Goal: Task Accomplishment & Management: Manage account settings

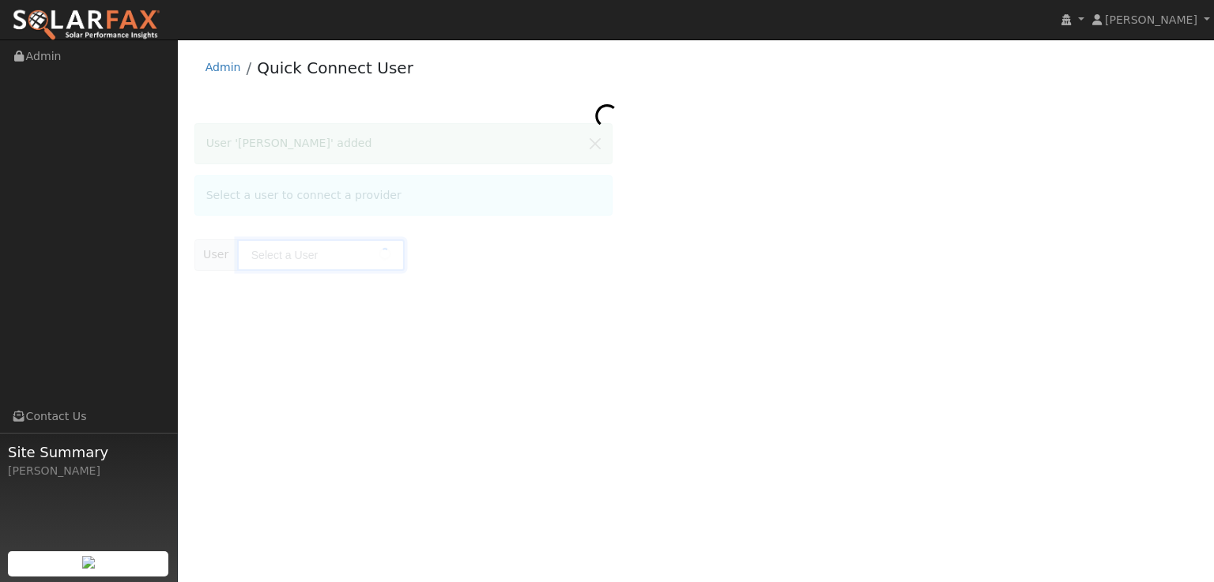
type input "[PERSON_NAME]"
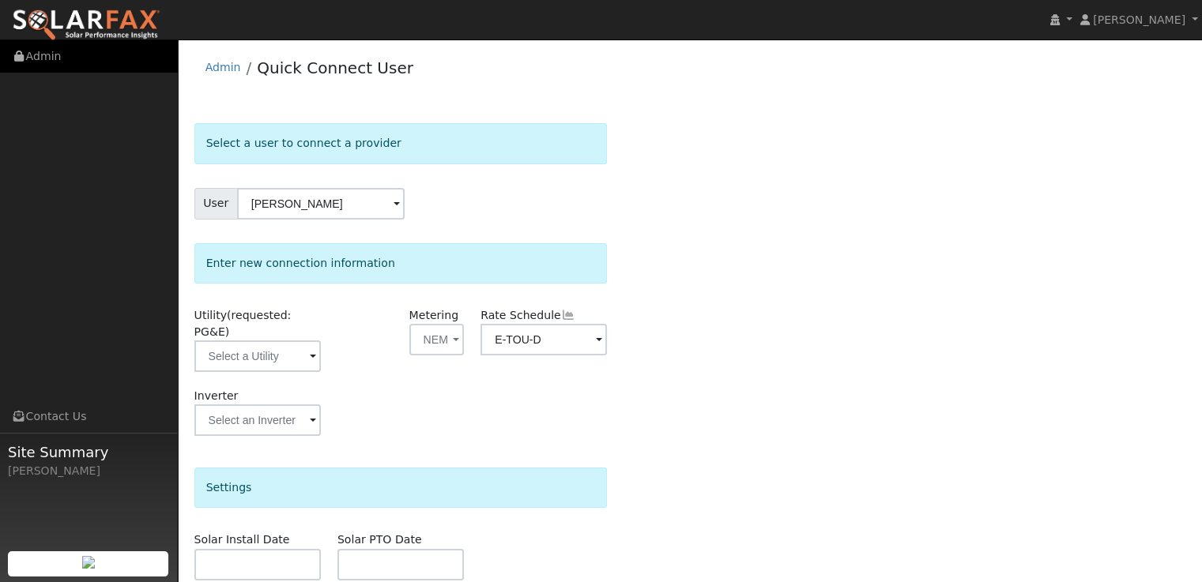
click at [47, 59] on link "Admin" at bounding box center [89, 56] width 178 height 32
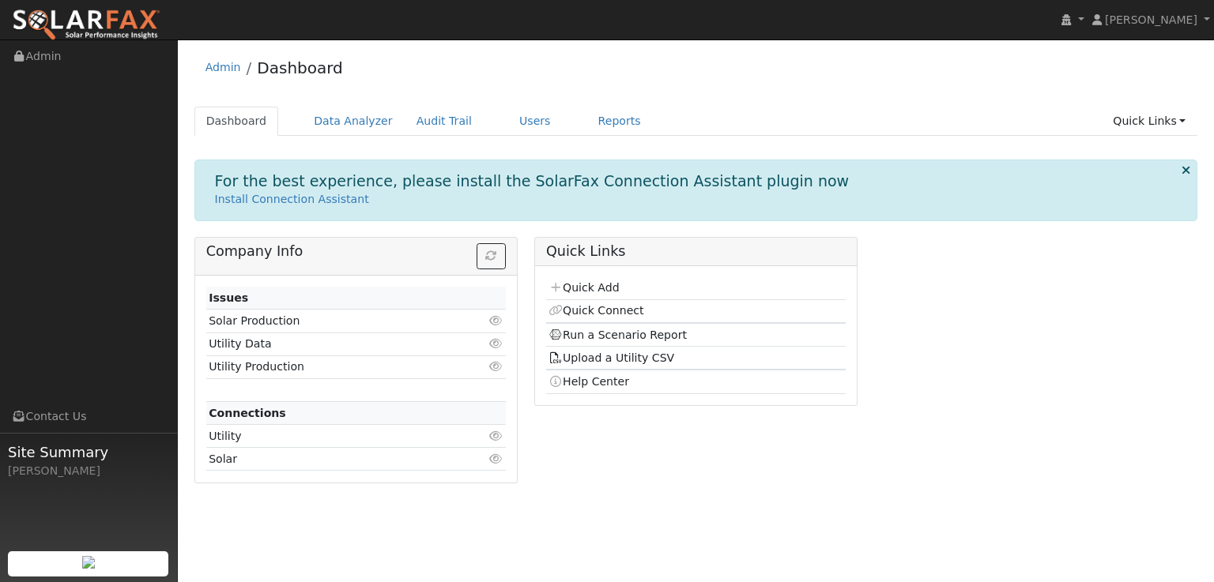
click at [605, 296] on td "Quick Add" at bounding box center [696, 288] width 300 height 23
click at [605, 281] on link "Quick Add" at bounding box center [583, 287] width 70 height 13
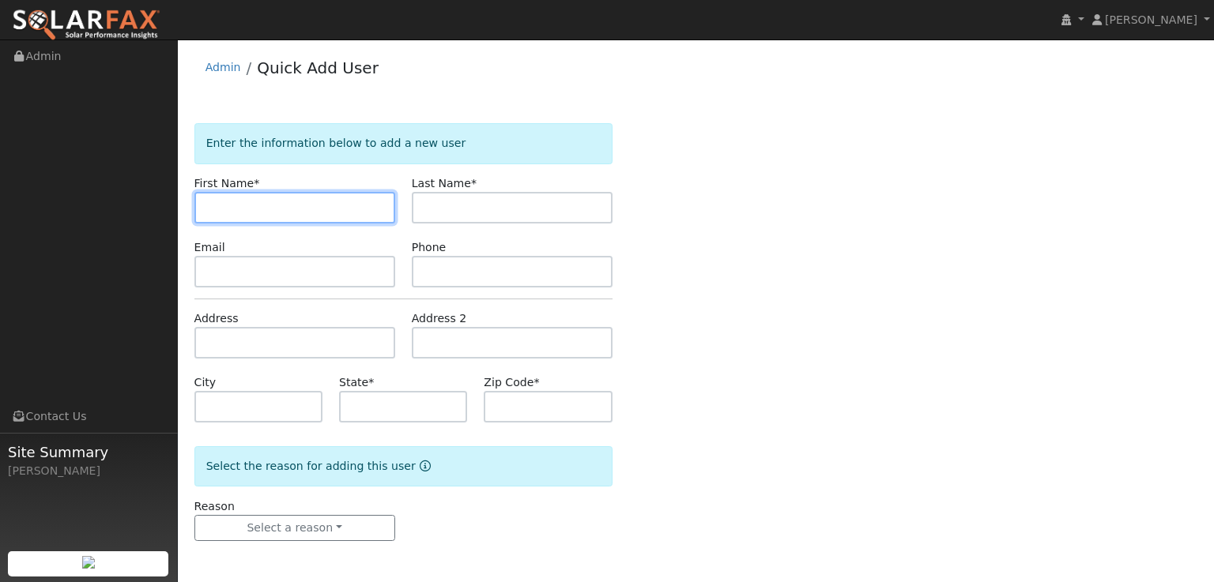
paste input "Nicole Bringas"
drag, startPoint x: 309, startPoint y: 209, endPoint x: 244, endPoint y: 211, distance: 64.8
click at [244, 211] on input "Nicole Bringas" at bounding box center [294, 208] width 201 height 32
type input "Nicole"
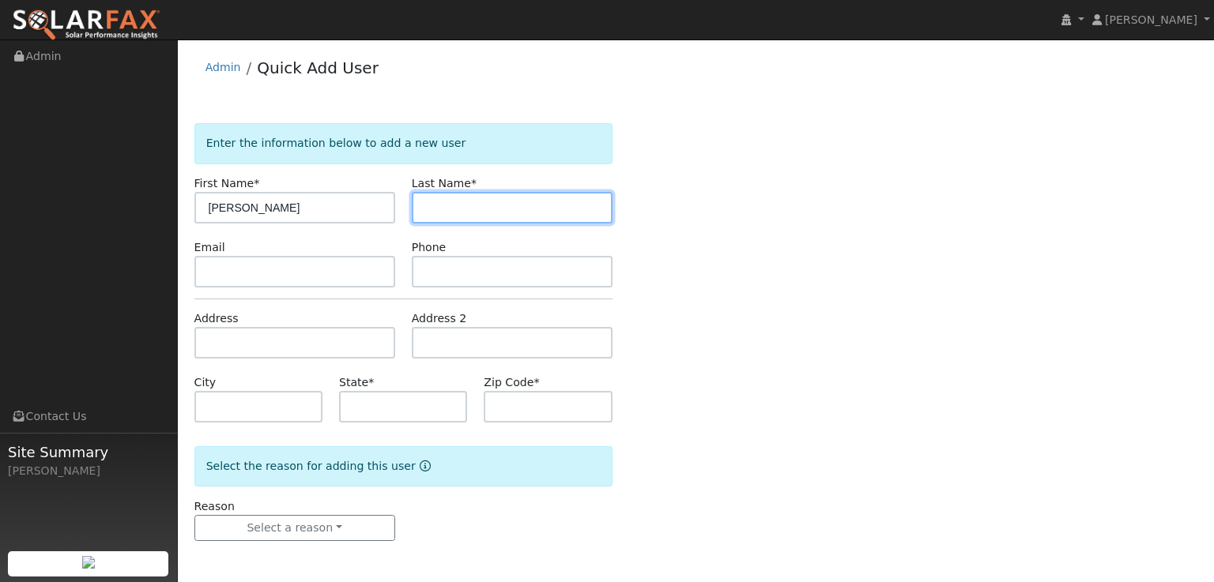
click at [590, 212] on input "text" at bounding box center [512, 208] width 201 height 32
paste input "Bringas"
type input "Bringas"
click at [740, 249] on div "Enter the information below to add a new user First Name * Nicole Last Name * B…" at bounding box center [696, 348] width 1004 height 450
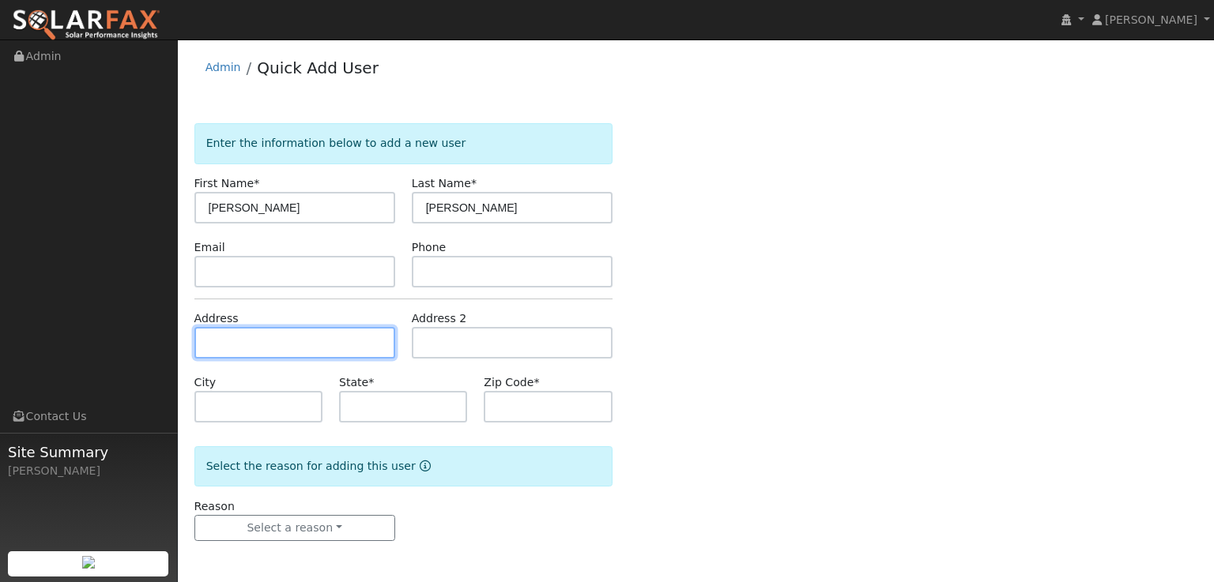
click at [258, 347] on input "text" at bounding box center [294, 343] width 201 height 32
paste input "2021 Bear Rock Rd Placerville, ca"
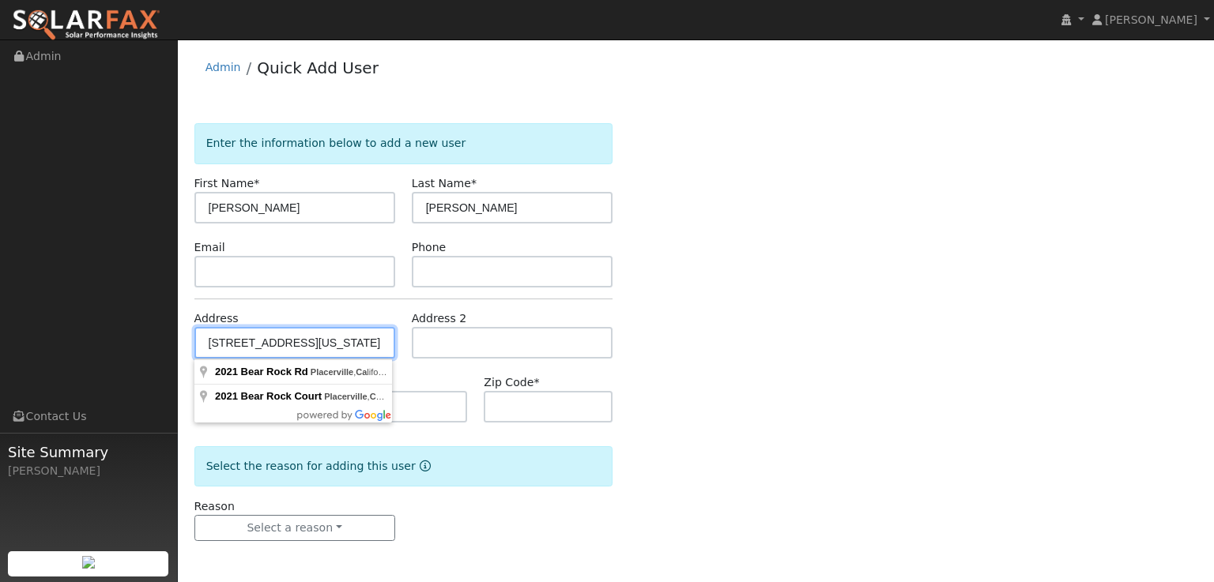
type input "2021 Bear Rock Road"
type input "Placerville"
type input "CA"
type input "95667"
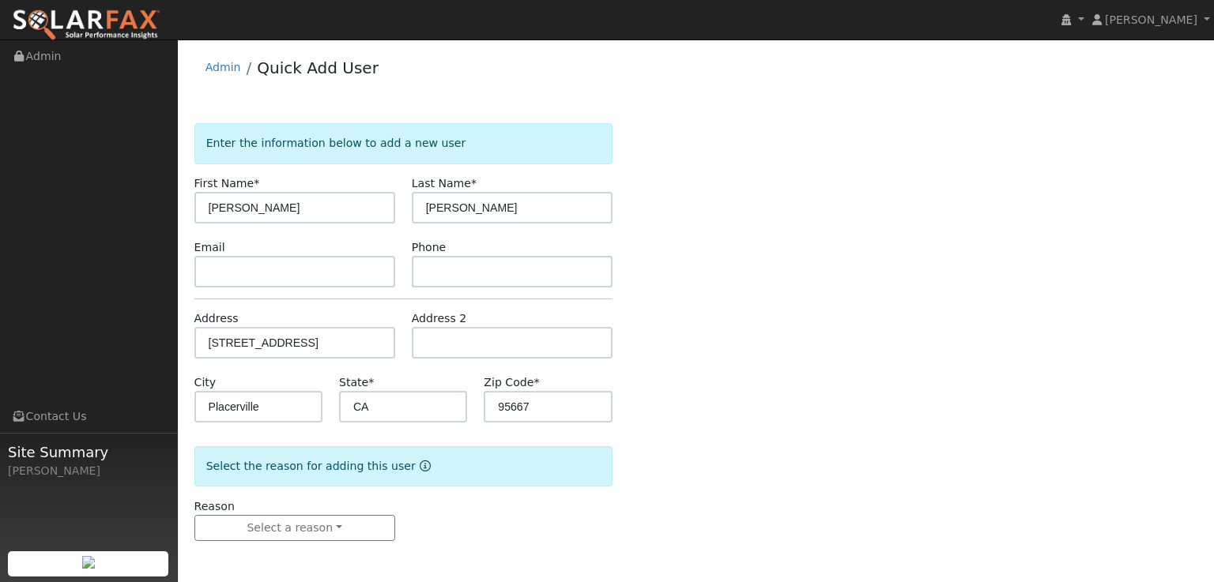
click at [711, 364] on div "Enter the information below to add a new user First Name * Nicole Last Name * B…" at bounding box center [696, 348] width 1004 height 450
click at [379, 523] on button "Select a reason" at bounding box center [294, 528] width 201 height 27
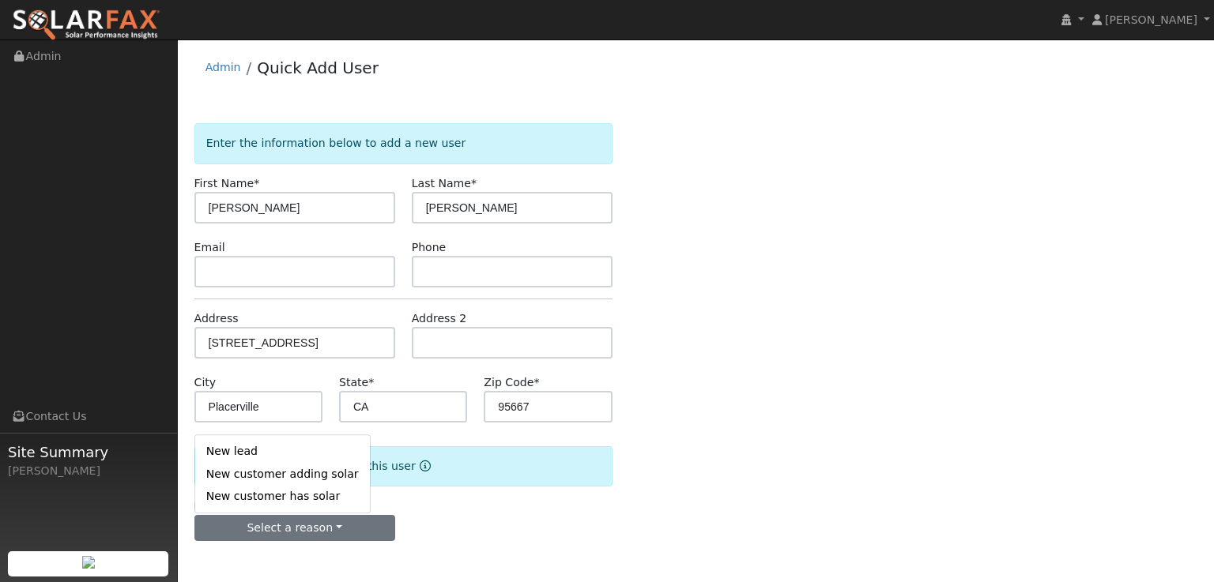
click at [270, 475] on link "New customer adding solar" at bounding box center [282, 474] width 175 height 22
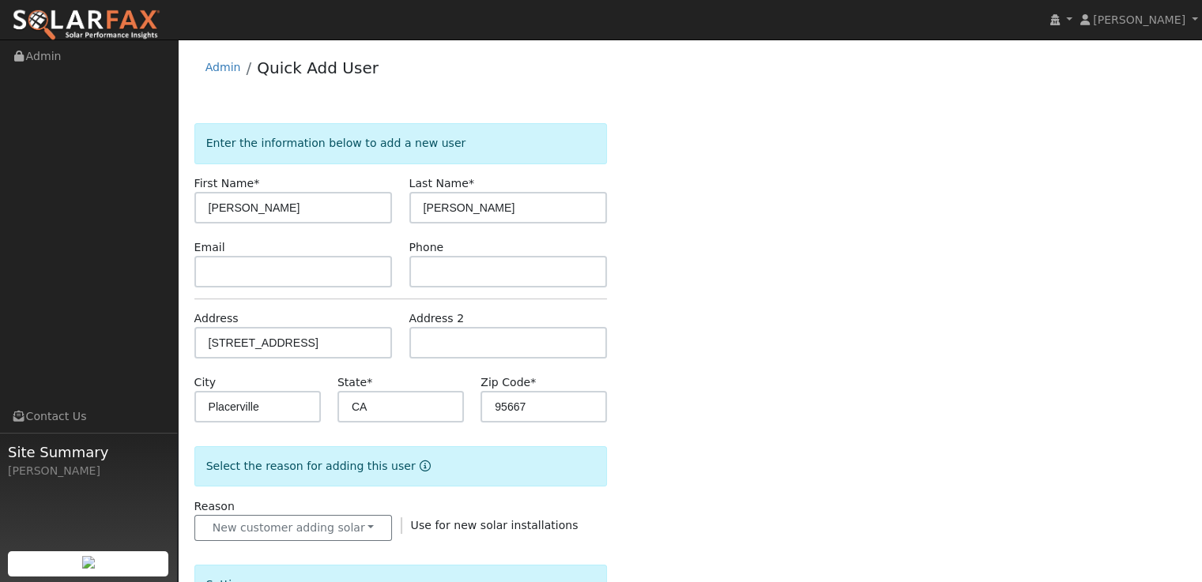
click at [850, 373] on div "Enter the information below to add a new user First Name * Nicole Last Name * B…" at bounding box center [690, 568] width 992 height 890
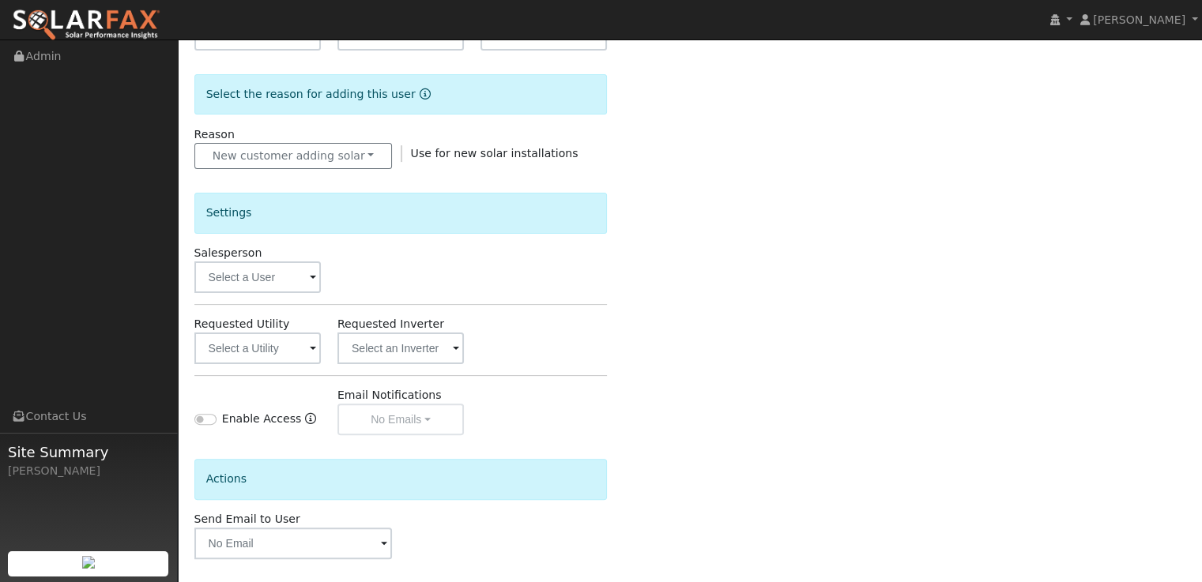
scroll to position [395, 0]
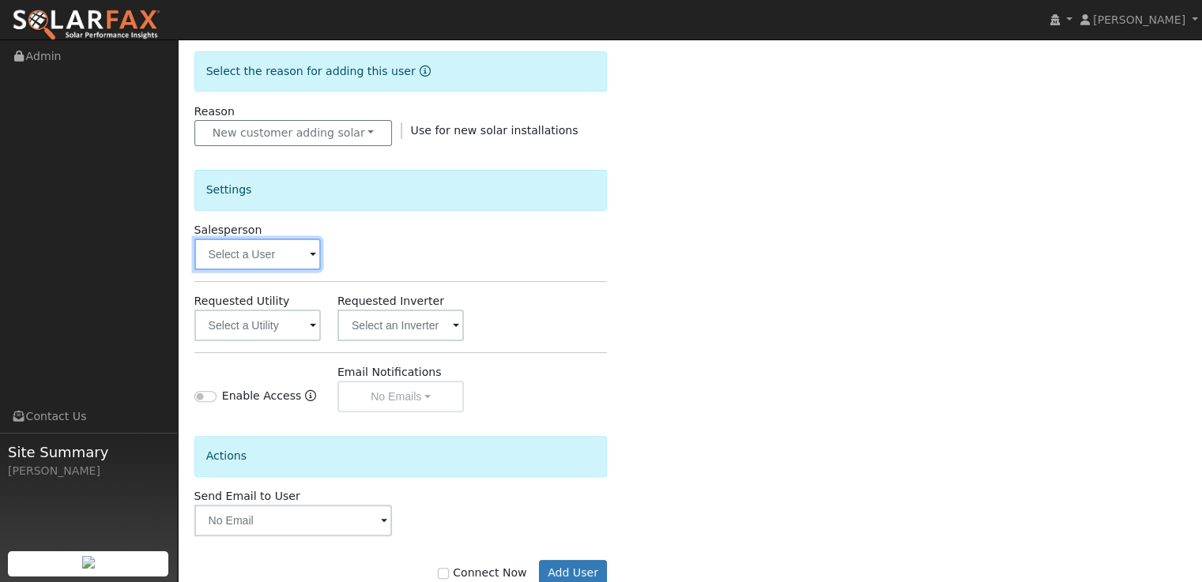
click at [254, 254] on input "text" at bounding box center [257, 255] width 126 height 32
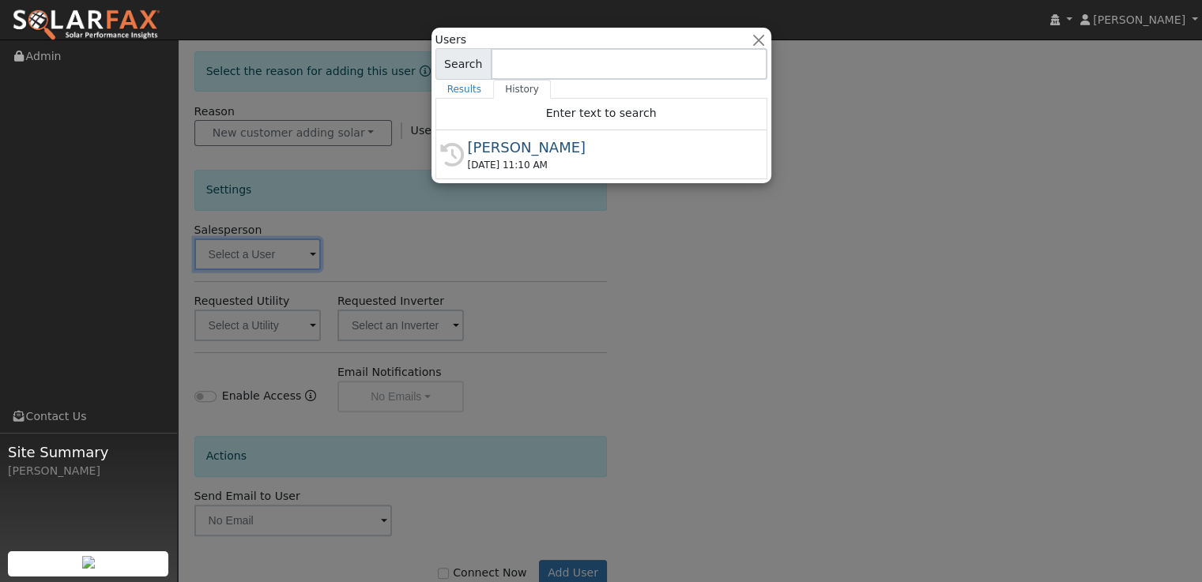
click at [533, 149] on div "[PERSON_NAME]" at bounding box center [608, 147] width 281 height 21
type input "[PERSON_NAME]"
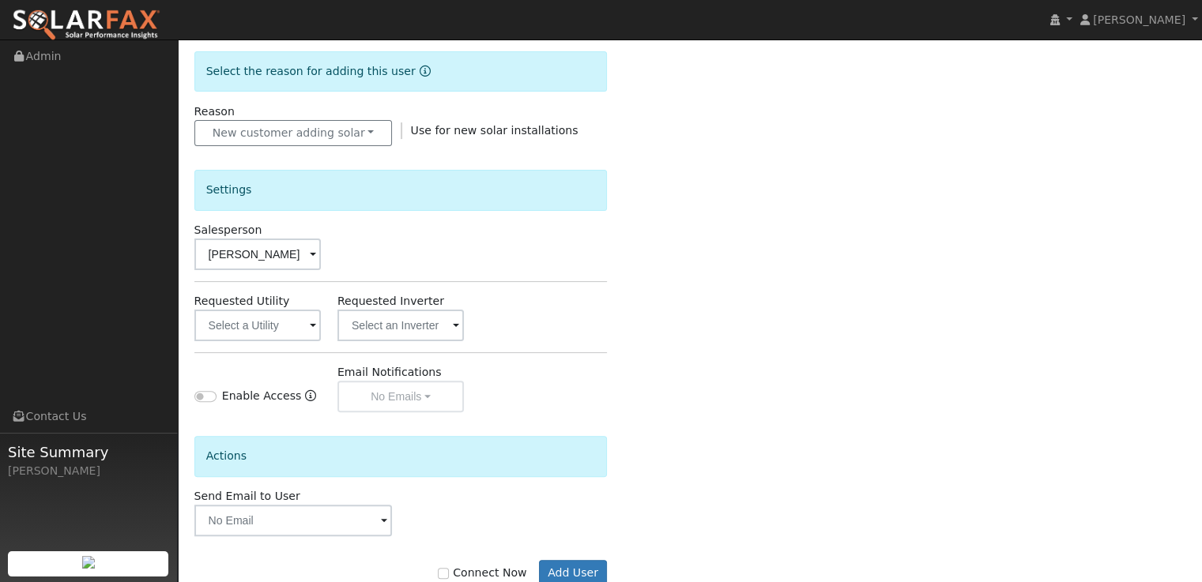
scroll to position [436, 0]
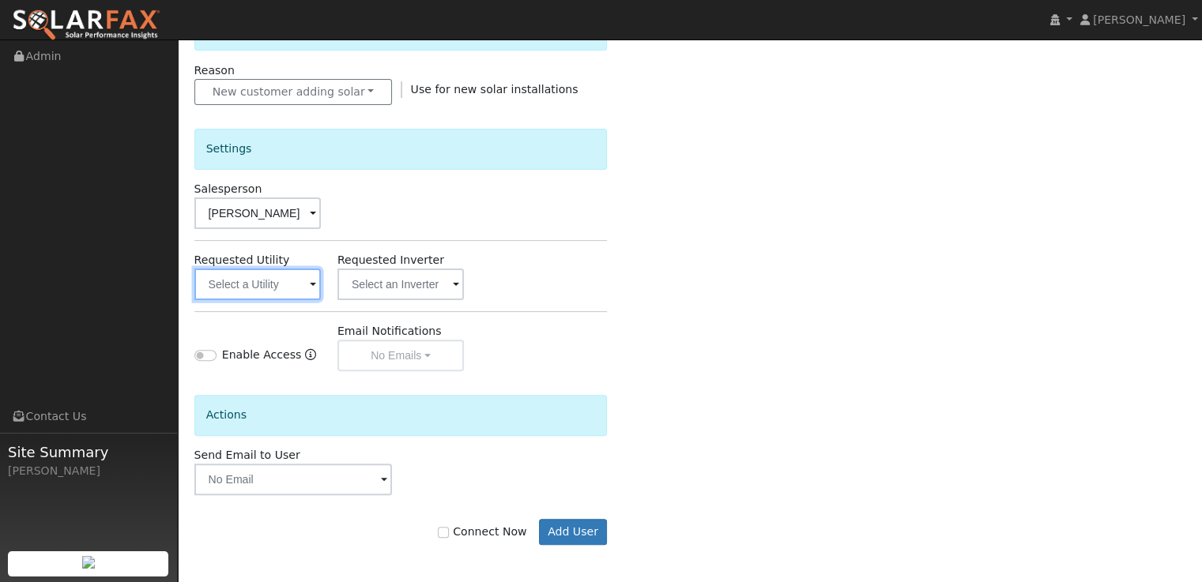
click at [259, 277] on input "text" at bounding box center [257, 285] width 126 height 32
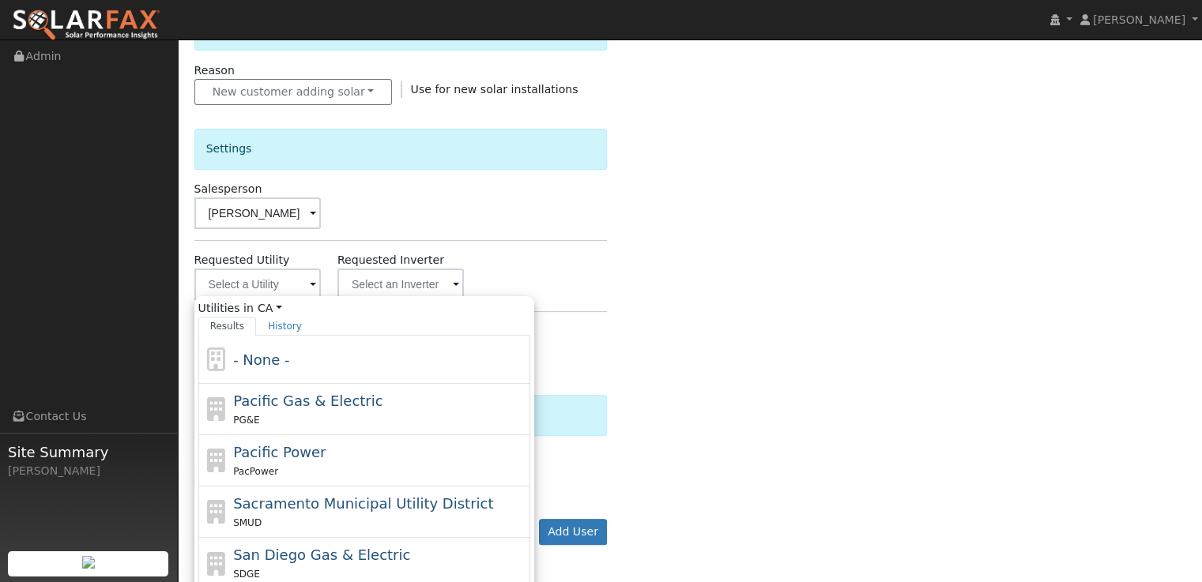
click at [283, 403] on span "Pacific Gas & Electric" at bounding box center [307, 401] width 149 height 17
type input "Pacific Gas & Electric"
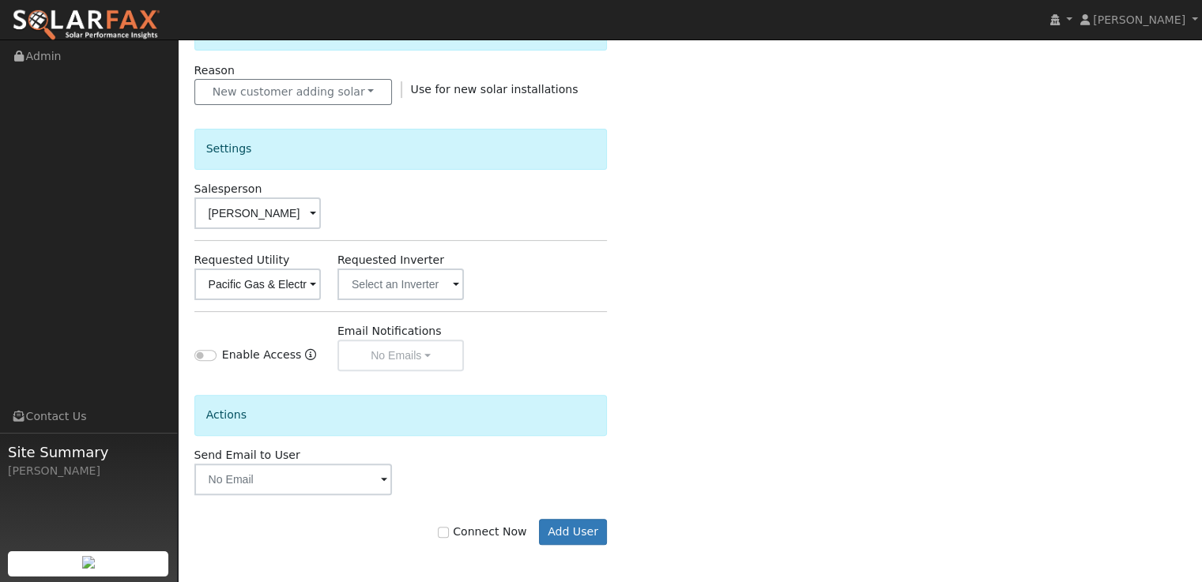
click at [635, 286] on div "Enter the information below to add a new user First Name * Nicole Last Name * B…" at bounding box center [690, 132] width 992 height 890
click at [449, 535] on input "Connect Now" at bounding box center [443, 532] width 11 height 11
checkbox input "true"
click at [548, 533] on button "Add User" at bounding box center [573, 532] width 69 height 27
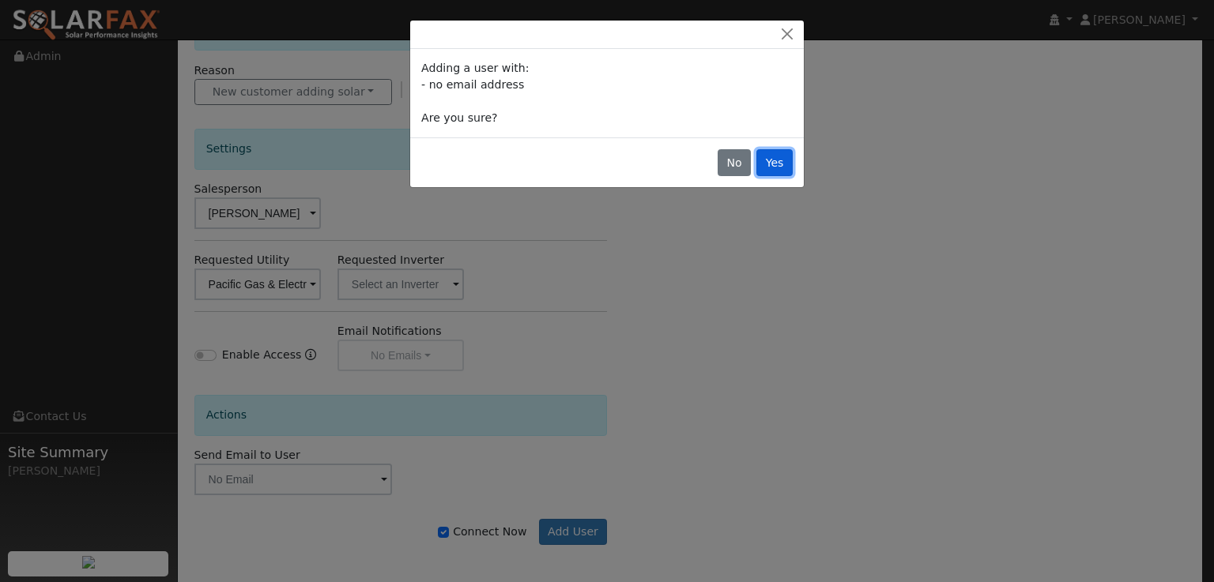
click at [762, 165] on button "Yes" at bounding box center [774, 162] width 36 height 27
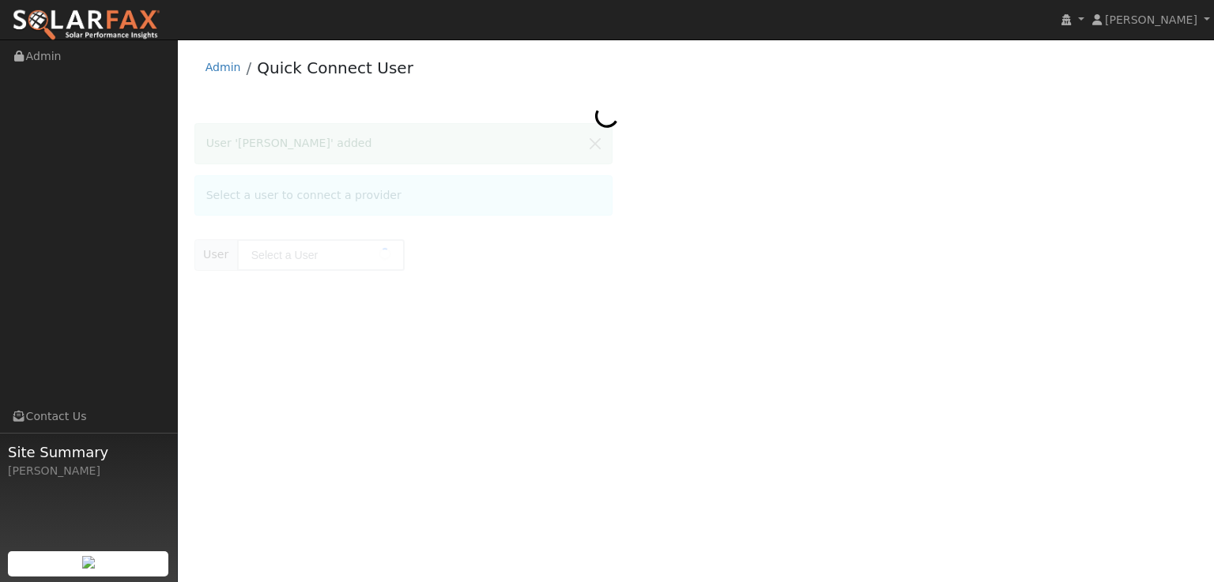
type input "[PERSON_NAME]"
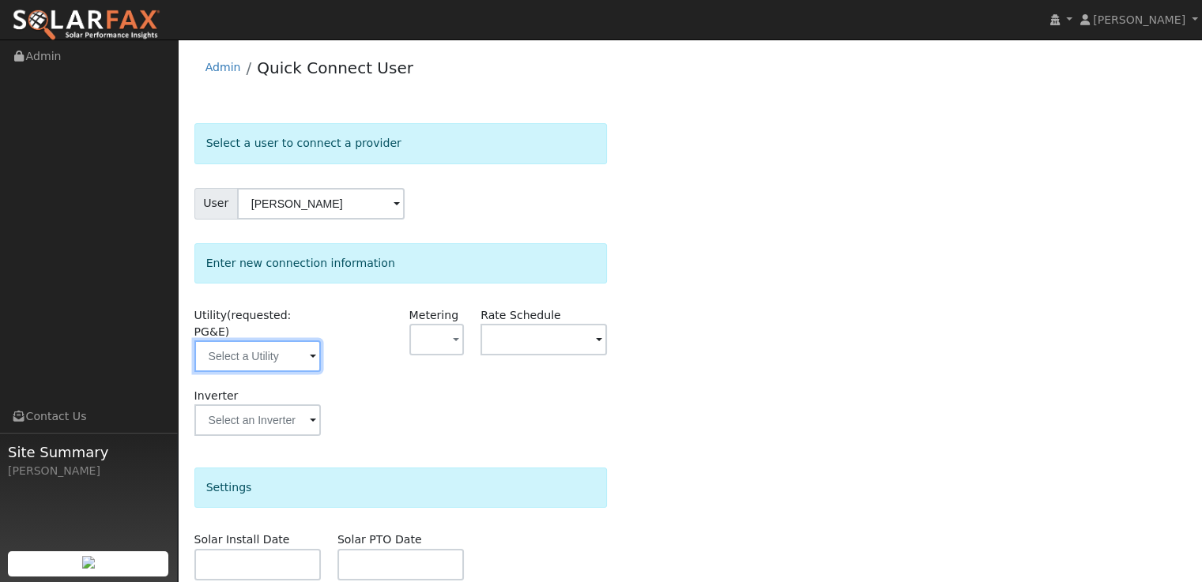
click at [305, 342] on input "text" at bounding box center [257, 357] width 126 height 32
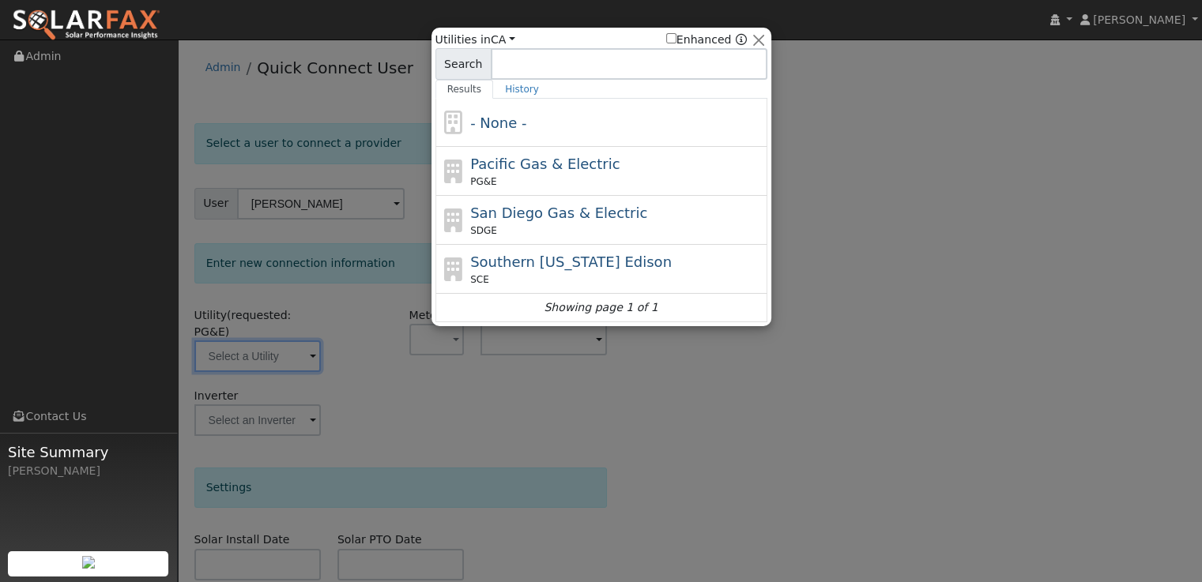
click at [552, 156] on span "Pacific Gas & Electric" at bounding box center [544, 164] width 149 height 17
type input "PG&E"
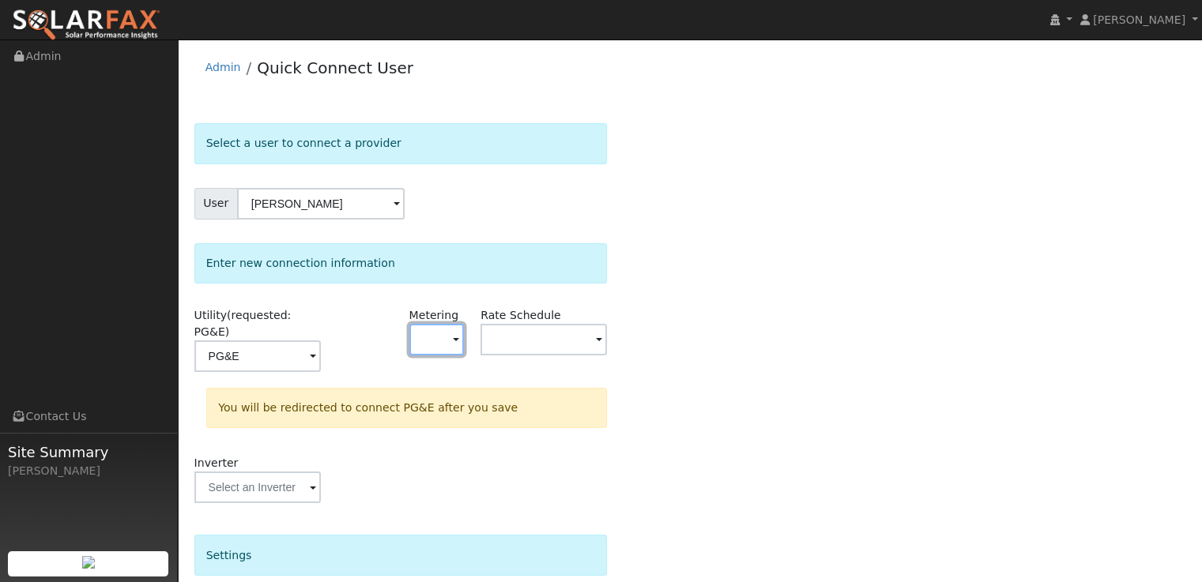
click at [443, 336] on button "button" at bounding box center [436, 340] width 55 height 32
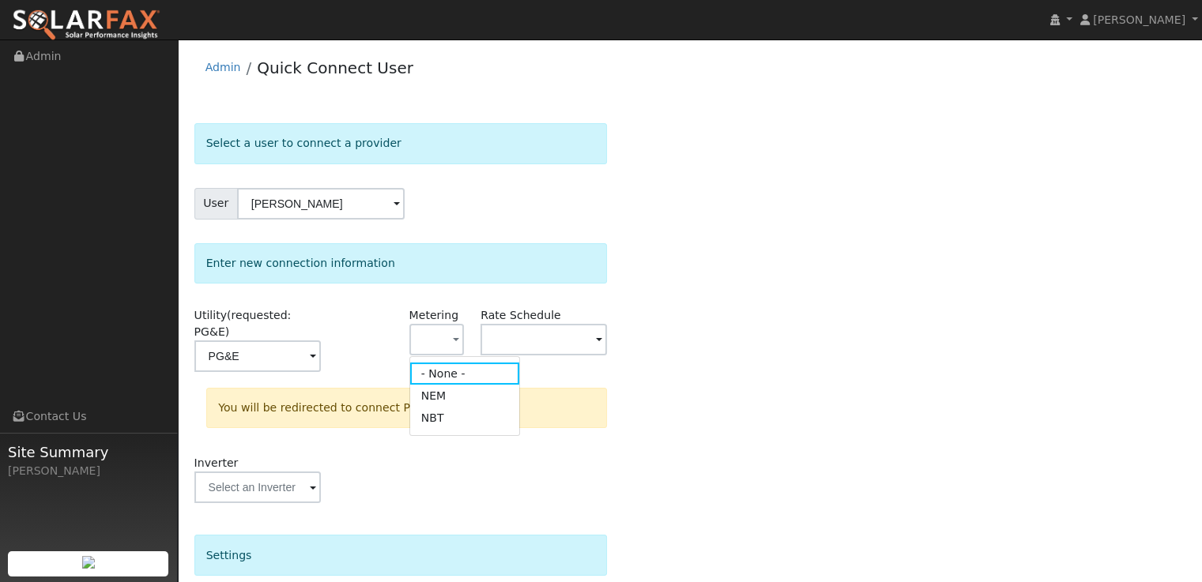
click at [458, 401] on link "NEM" at bounding box center [465, 396] width 110 height 22
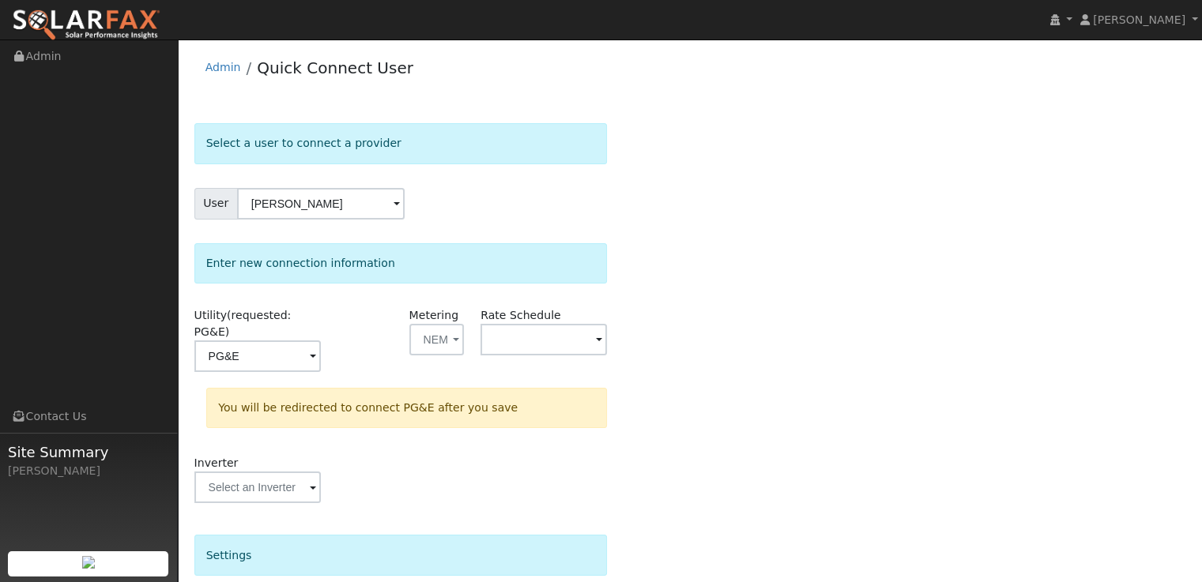
click at [794, 296] on div "Select a user to connect a provider User Nicole Bringas Account Default Account…" at bounding box center [690, 482] width 992 height 719
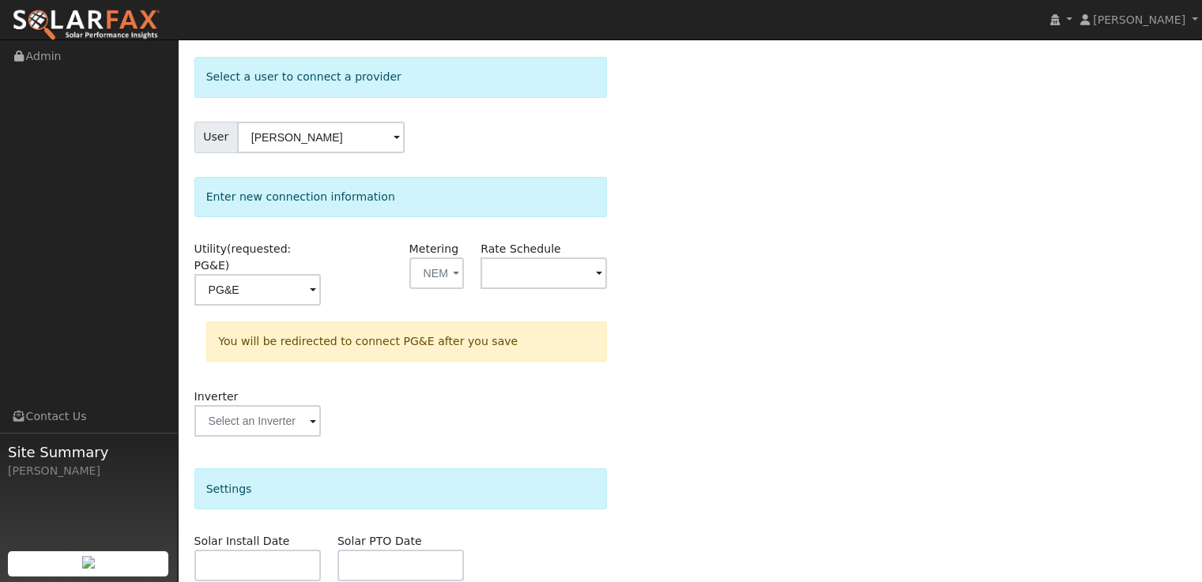
scroll to position [79, 0]
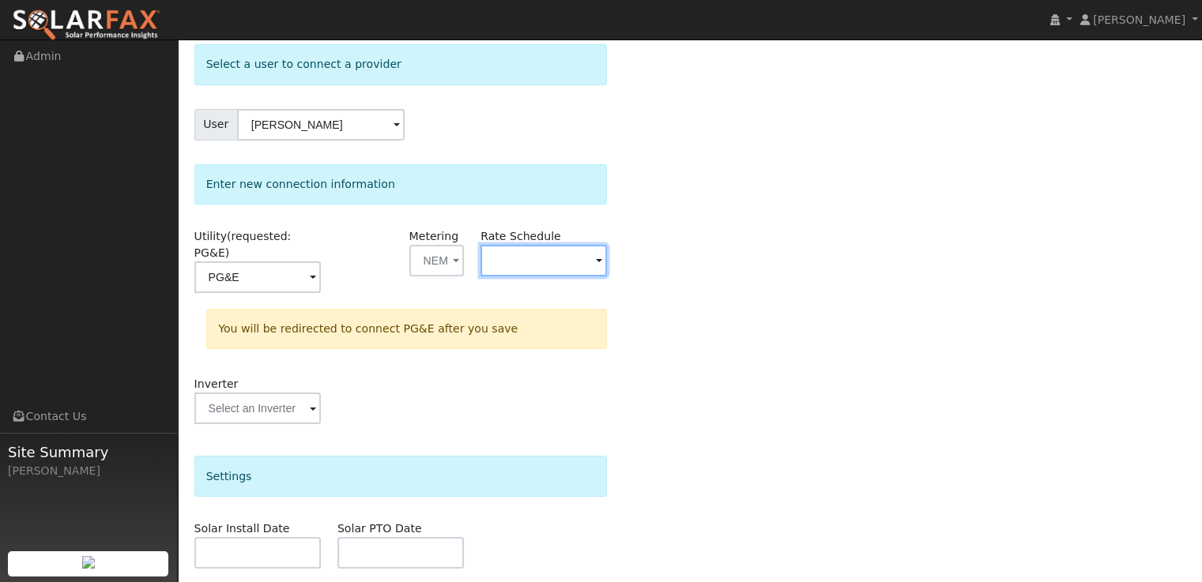
click at [321, 262] on input "text" at bounding box center [257, 278] width 126 height 32
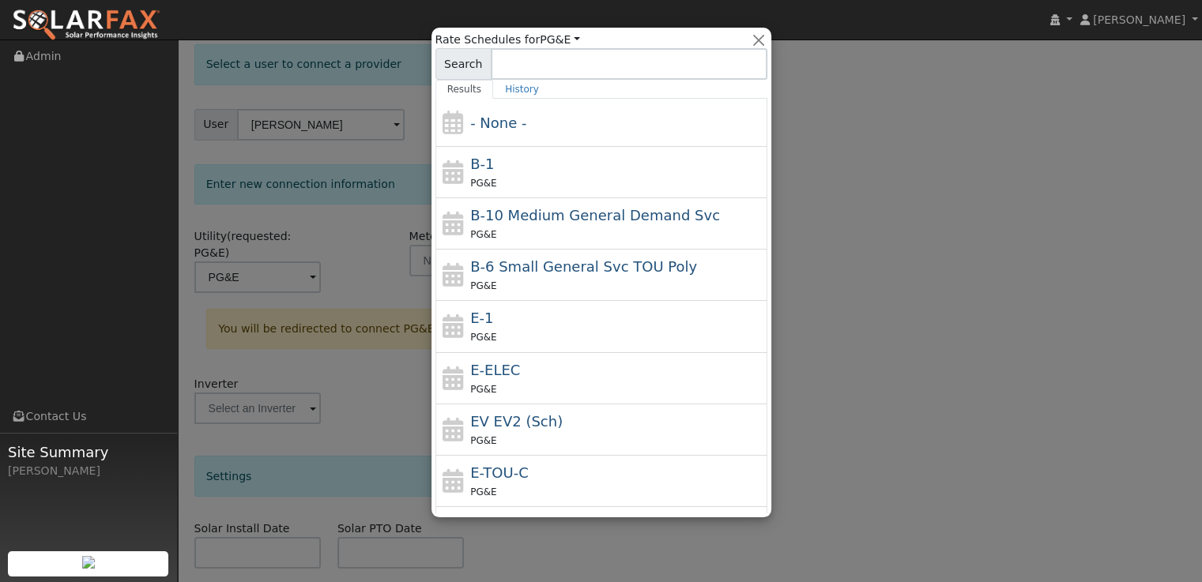
scroll to position [123, 0]
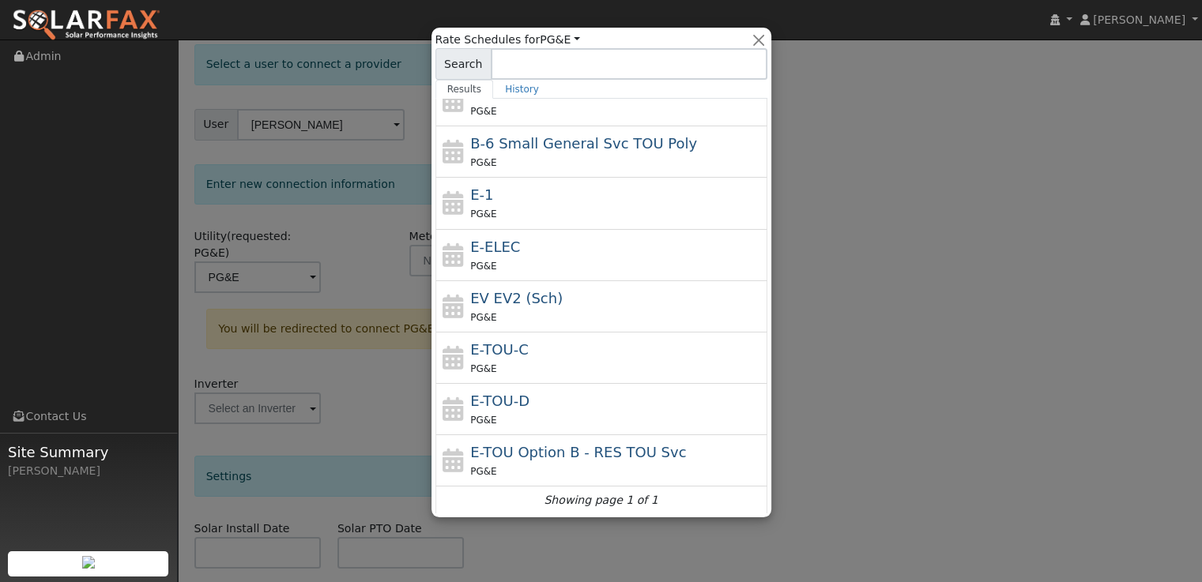
click at [557, 398] on div "E-TOU-D PG&E" at bounding box center [616, 409] width 293 height 38
type input "E-TOU-D"
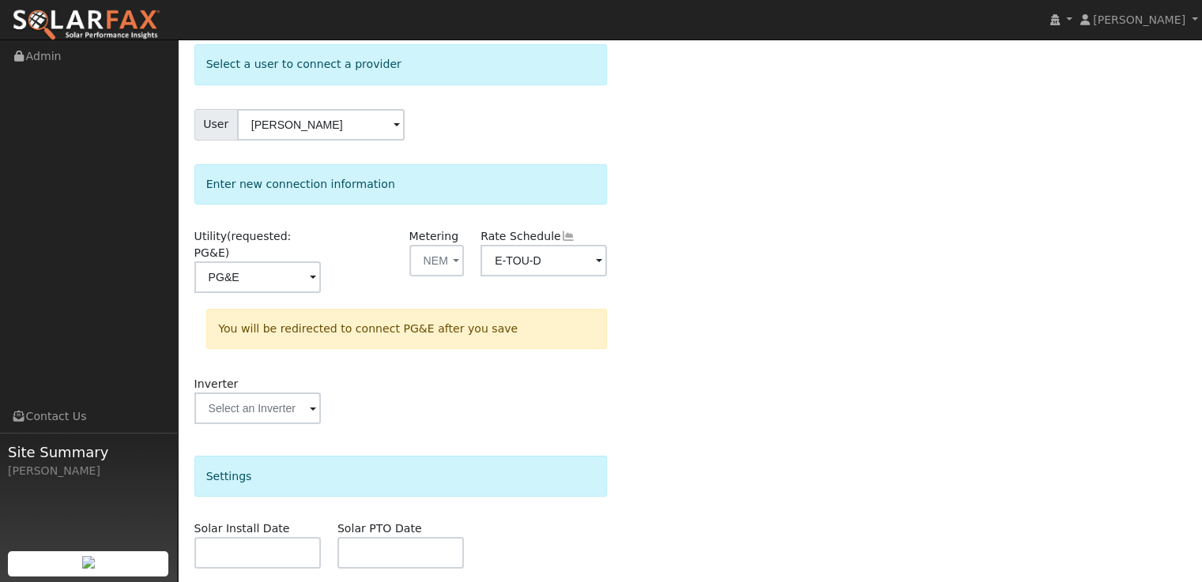
click at [791, 359] on div "Select a user to connect a provider User Nicole Bringas Account Default Account…" at bounding box center [690, 403] width 992 height 719
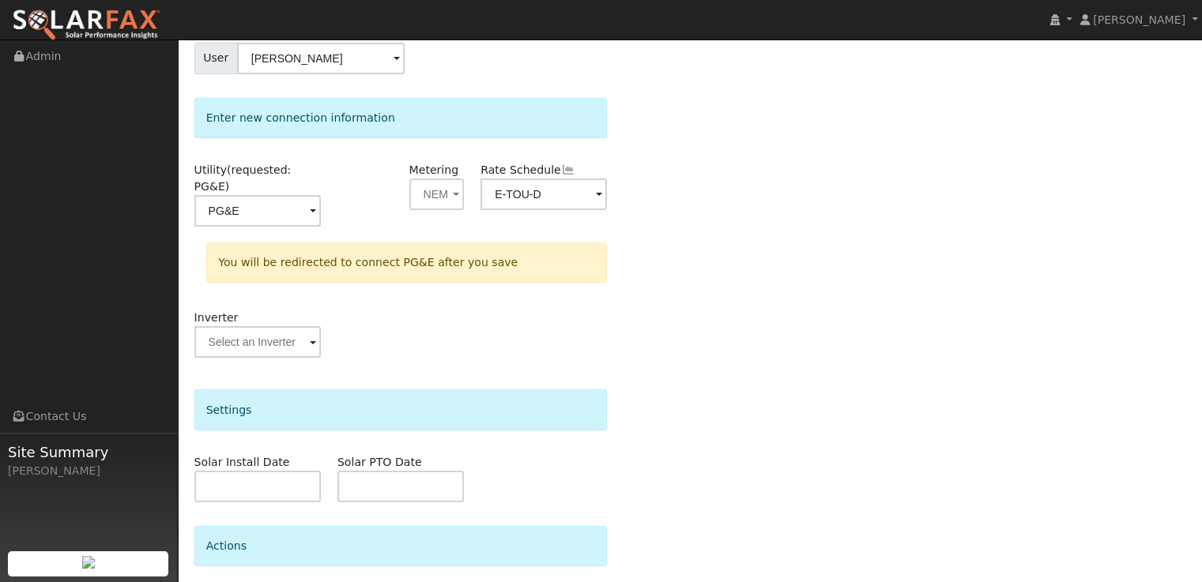
scroll to position [237, 0]
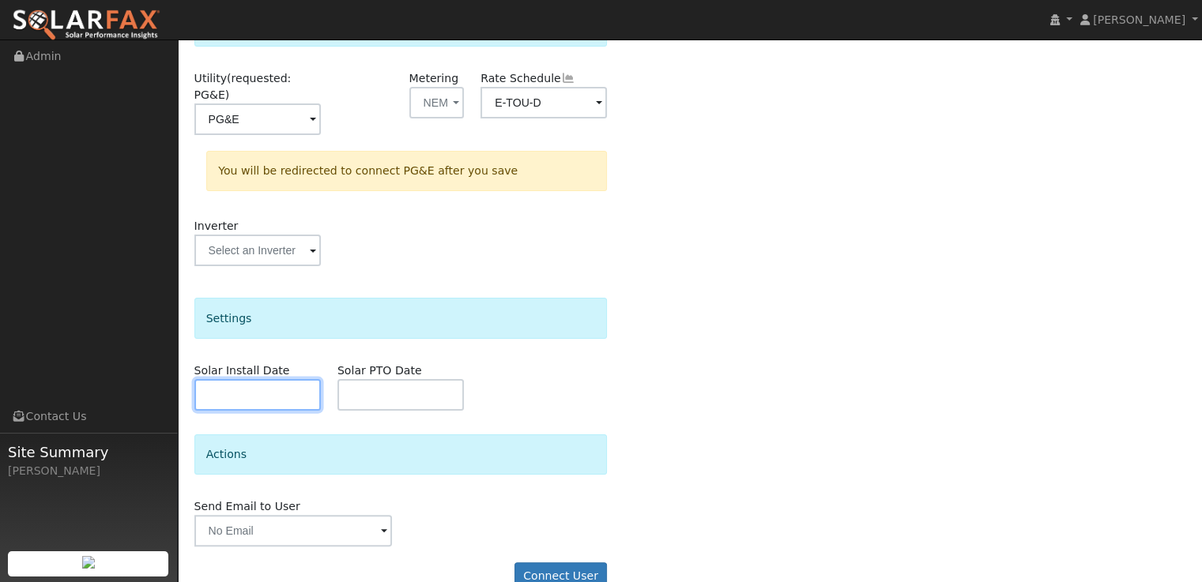
click at [275, 379] on input "text" at bounding box center [257, 395] width 126 height 32
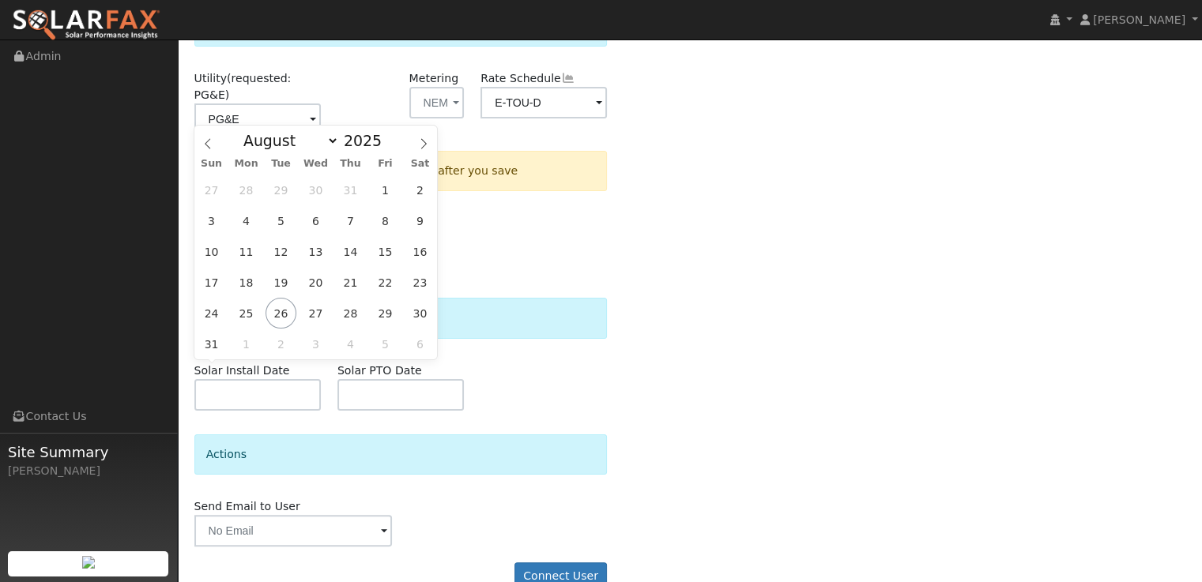
click at [424, 146] on icon at bounding box center [423, 143] width 11 height 11
select select "10"
click at [210, 337] on span "30" at bounding box center [211, 344] width 31 height 31
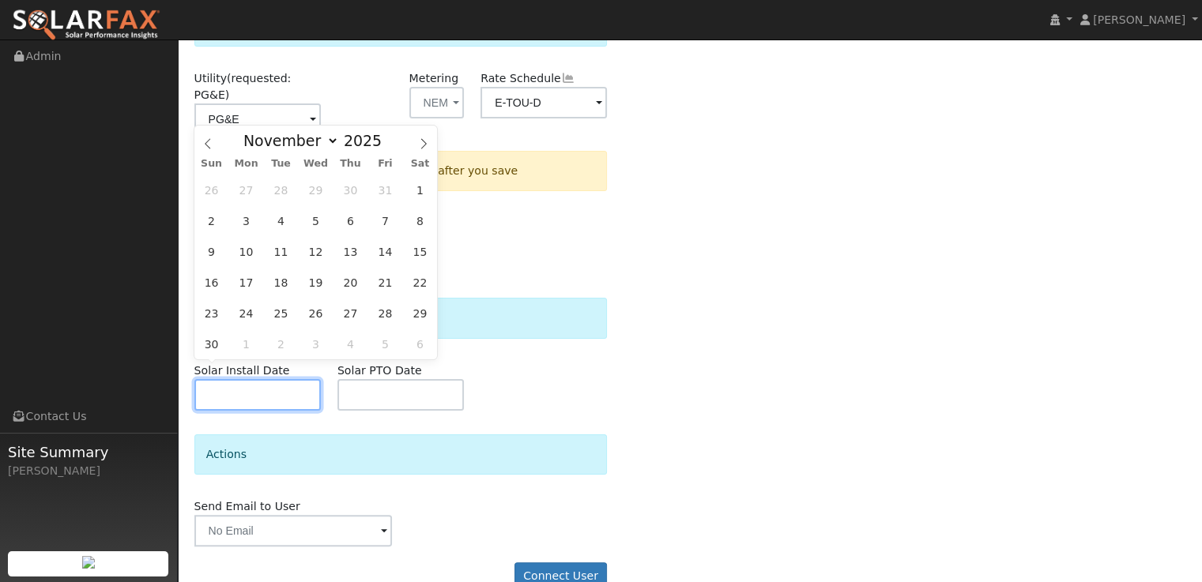
type input "11/30/2025"
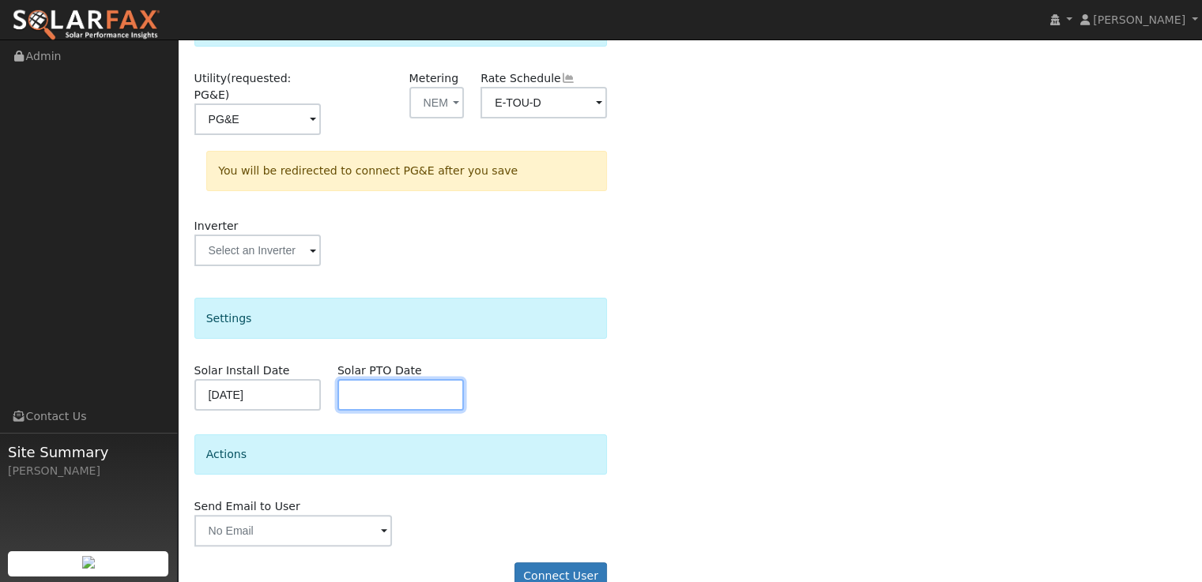
click at [400, 379] on input "text" at bounding box center [400, 395] width 126 height 32
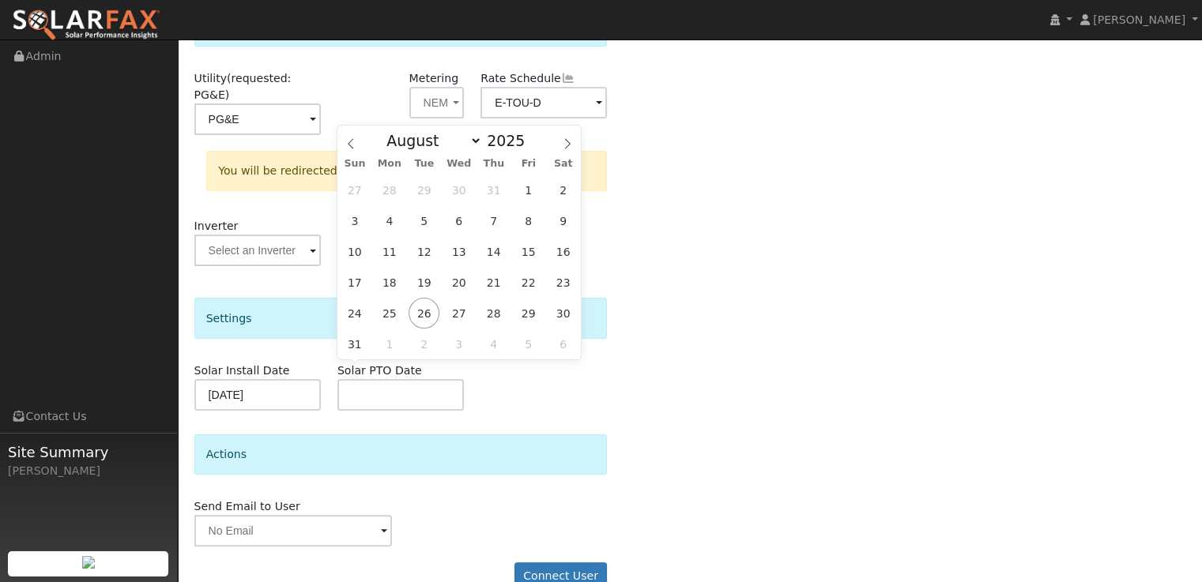
click at [568, 148] on icon at bounding box center [567, 143] width 11 height 11
select select "11"
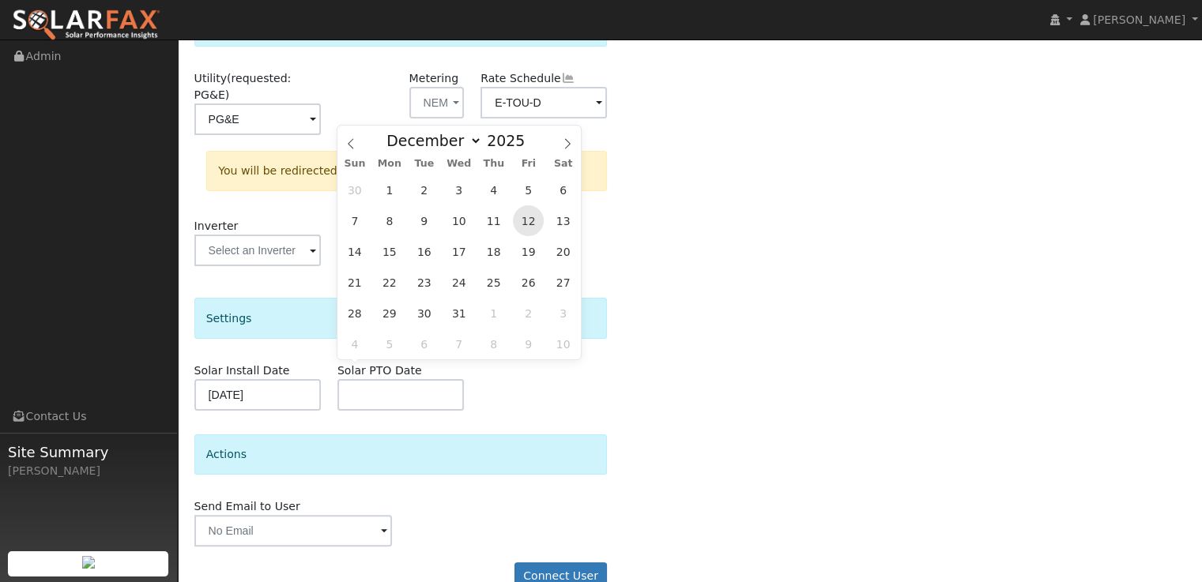
click at [538, 220] on span "12" at bounding box center [528, 220] width 31 height 31
type input "12/12/2025"
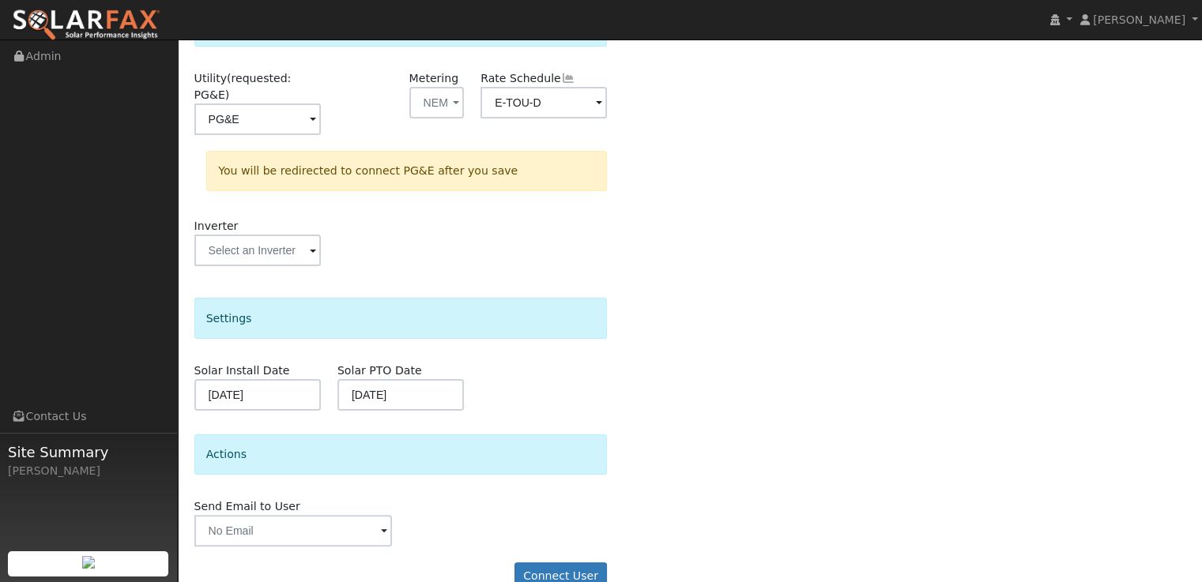
click at [728, 382] on div "Select a user to connect a provider User Nicole Bringas Account Default Account…" at bounding box center [690, 245] width 992 height 719
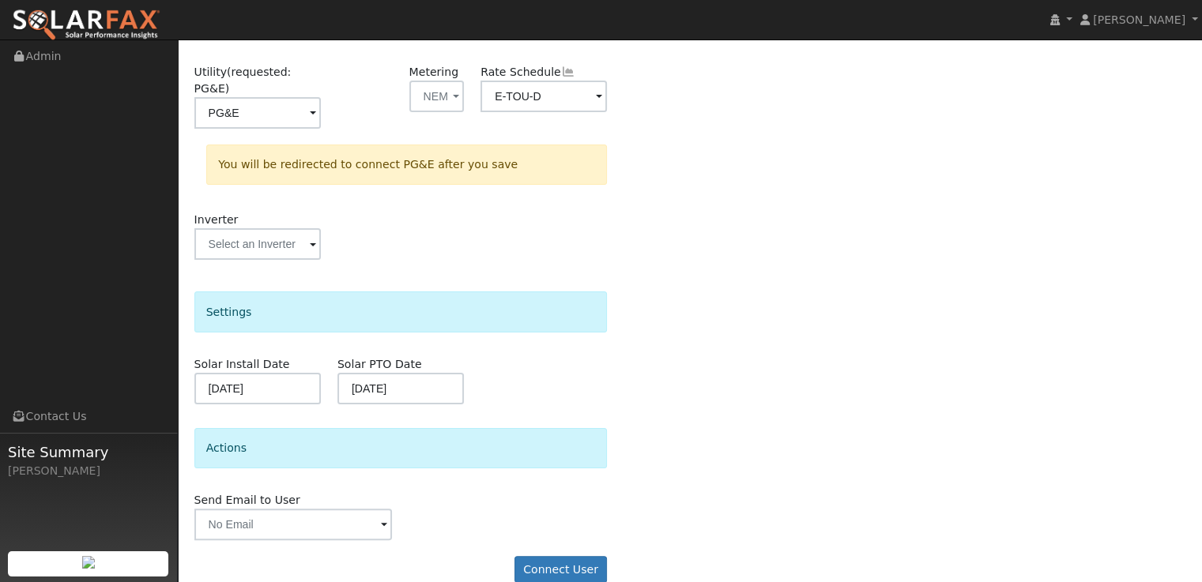
scroll to position [249, 0]
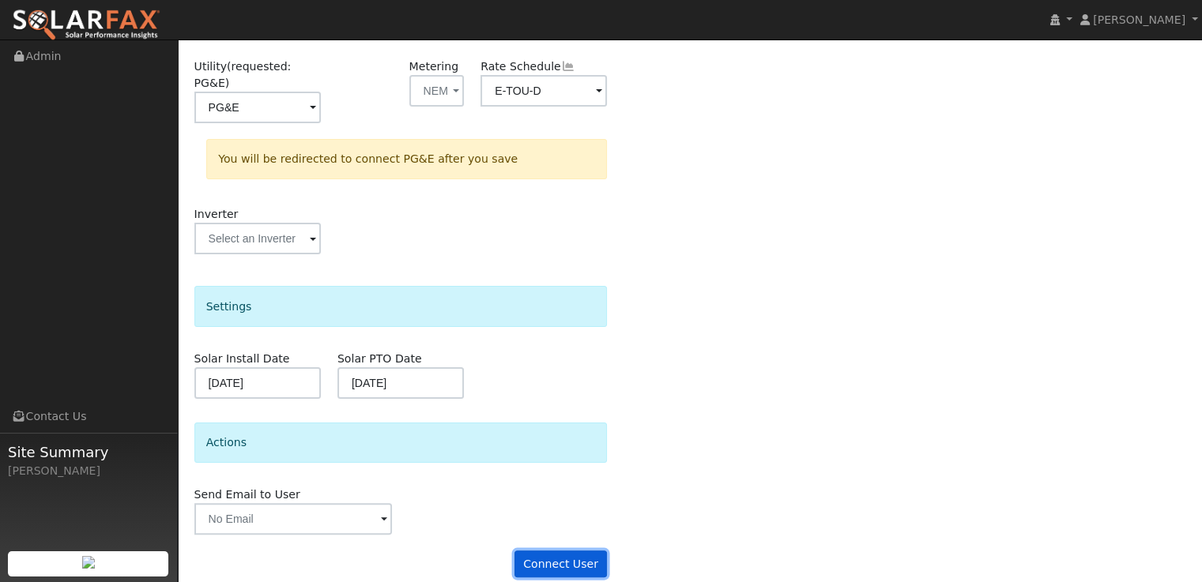
click at [581, 551] on button "Connect User" at bounding box center [561, 564] width 93 height 27
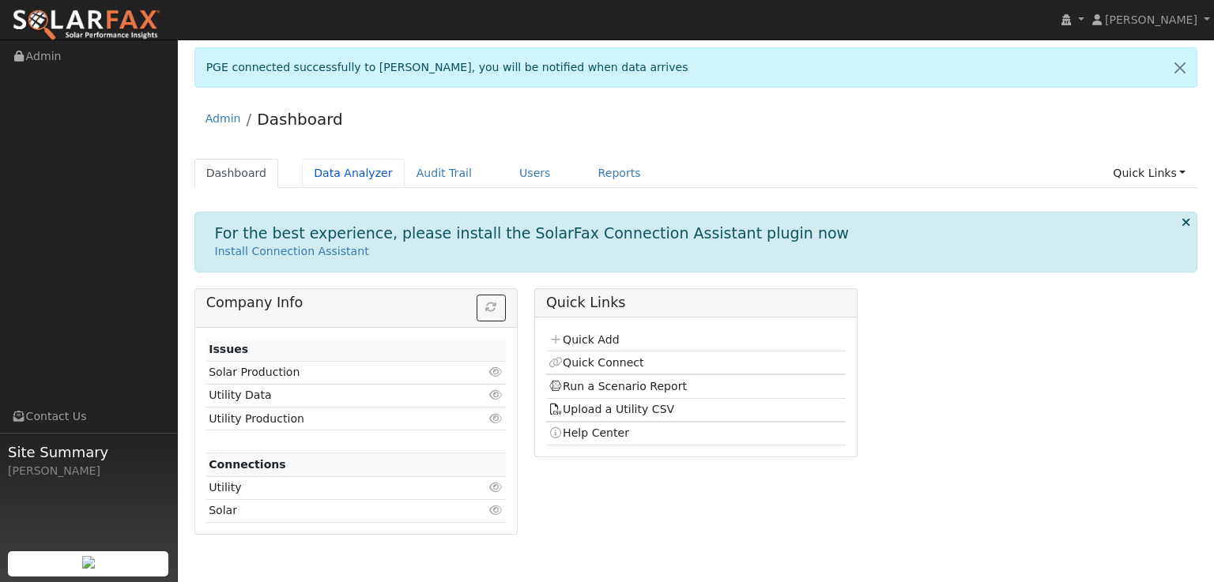
click at [347, 169] on link "Data Analyzer" at bounding box center [353, 173] width 103 height 29
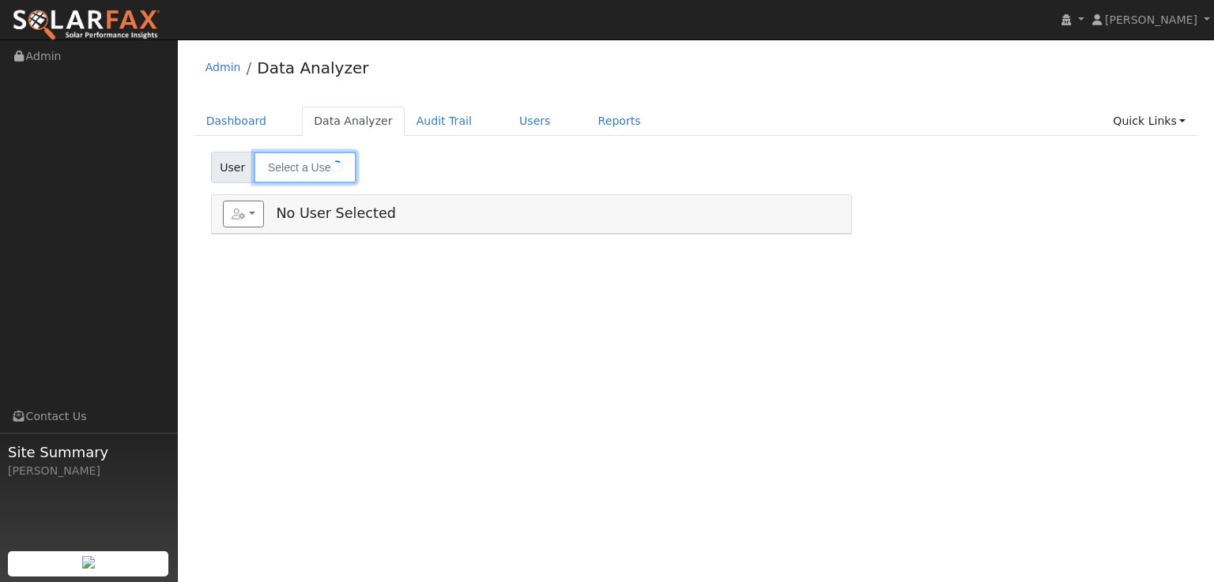
type input "Carl Martin"
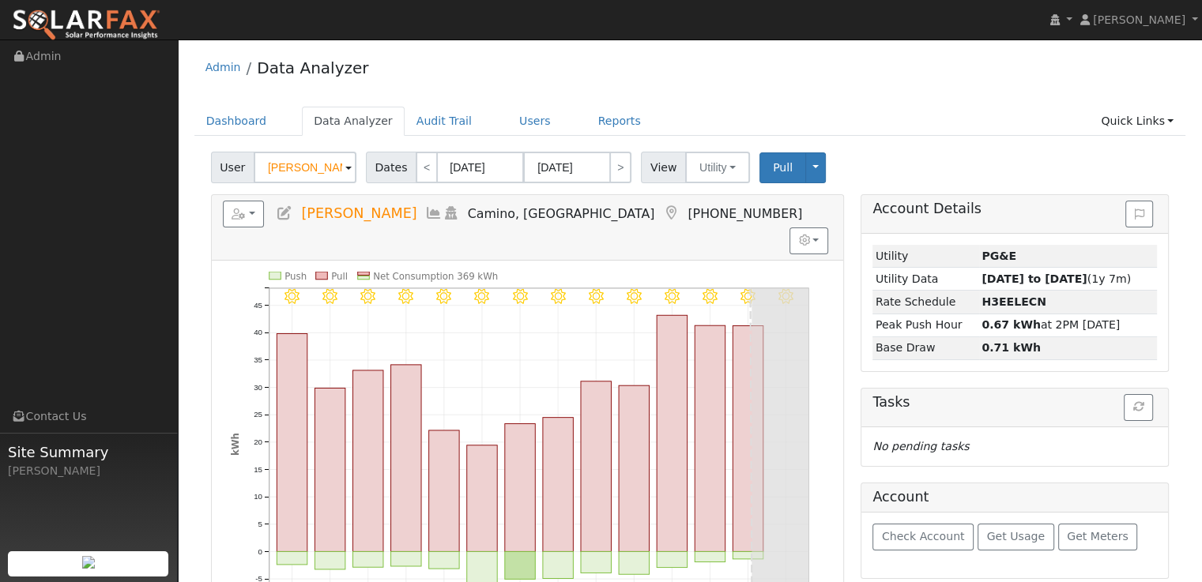
click at [228, 68] on link "Admin" at bounding box center [223, 67] width 36 height 13
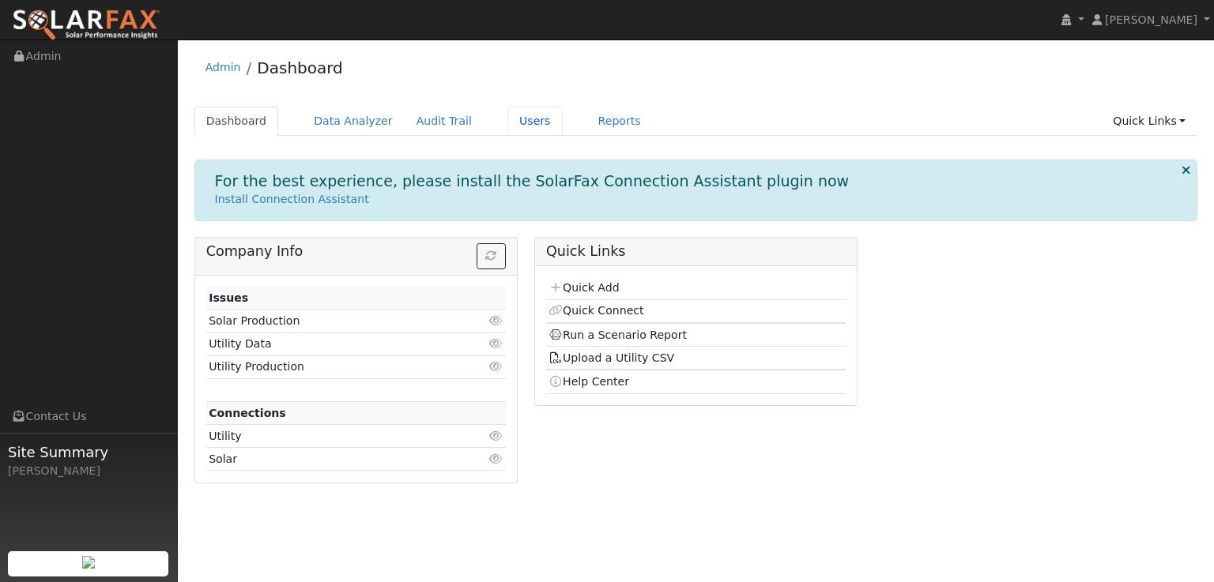
click at [514, 126] on link "Users" at bounding box center [534, 121] width 55 height 29
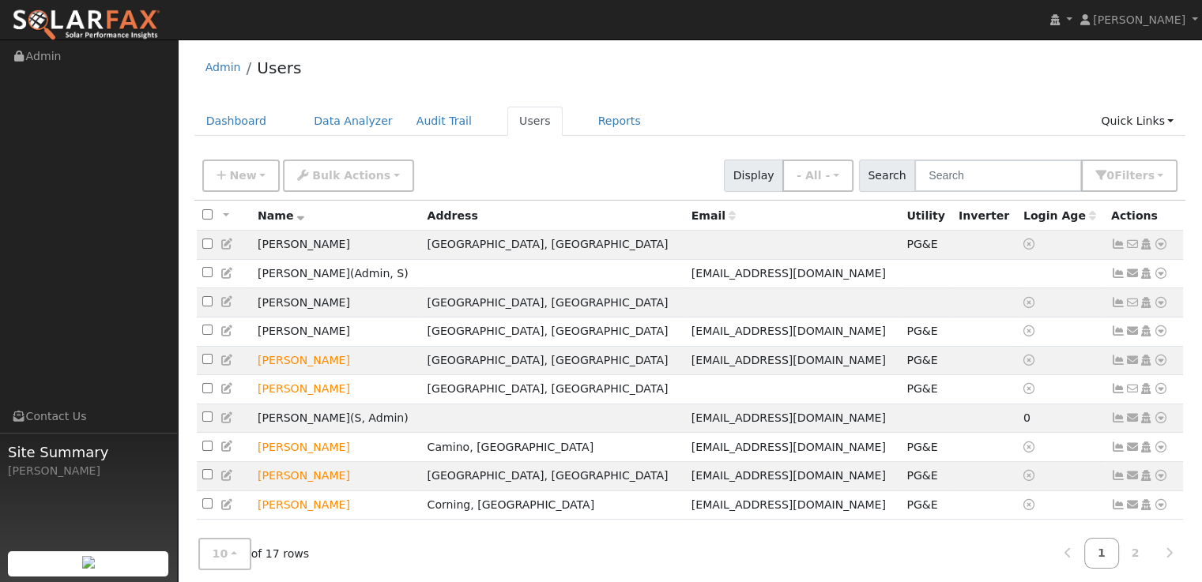
click at [1114, 243] on icon at bounding box center [1118, 244] width 14 height 11
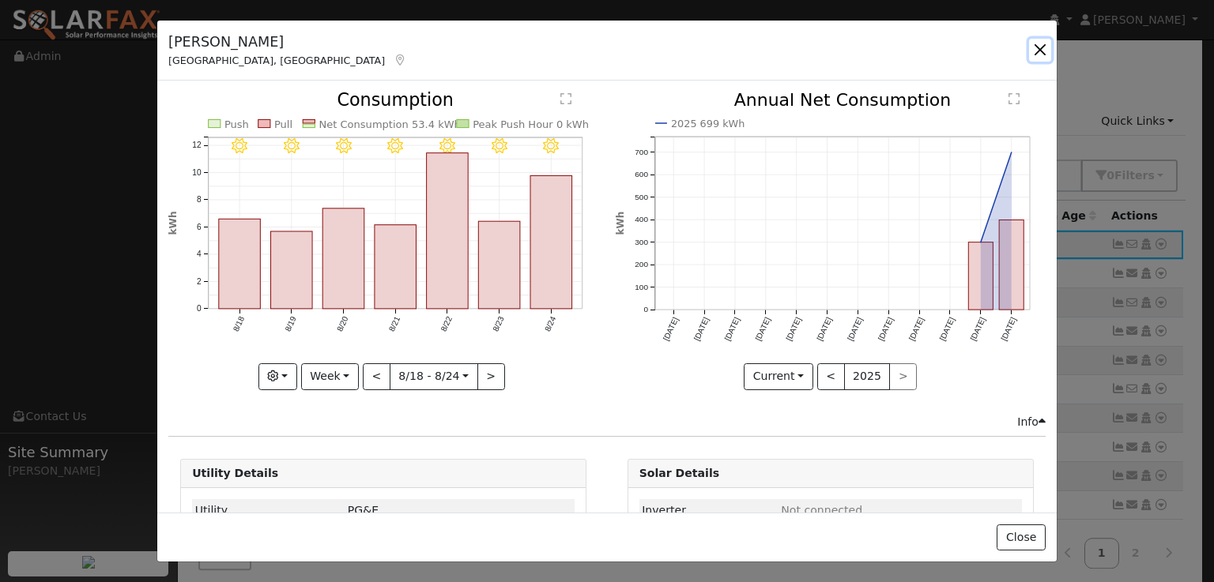
click at [1034, 50] on button "button" at bounding box center [1040, 50] width 22 height 22
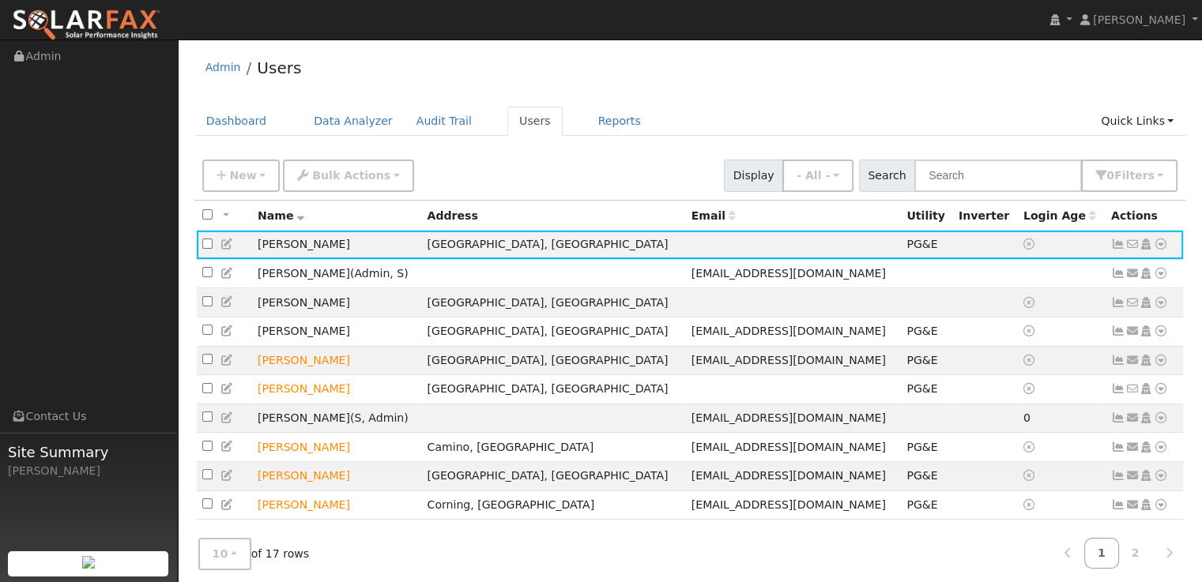
click at [1161, 246] on icon at bounding box center [1161, 244] width 14 height 11
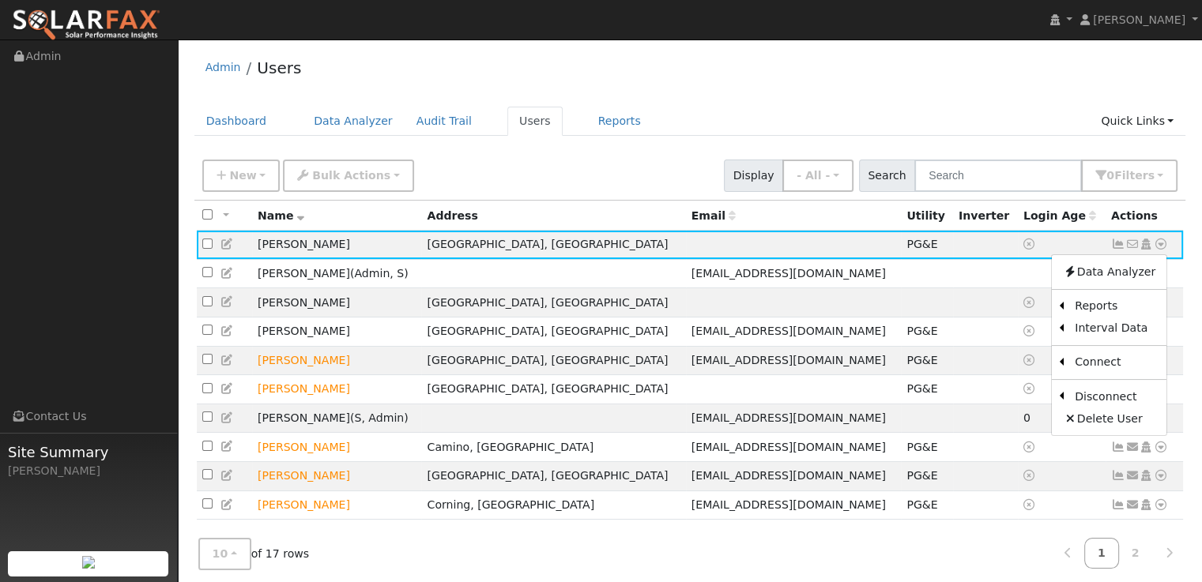
click at [0, 0] on link "Scenario" at bounding box center [0, 0] width 0 height 0
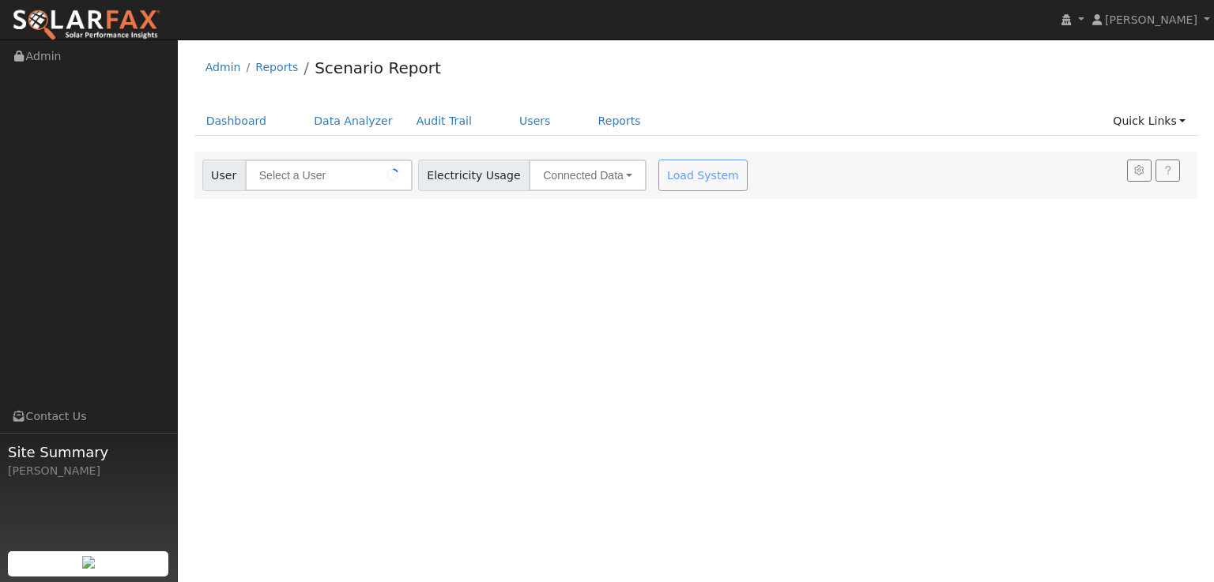
type input "[PERSON_NAME]"
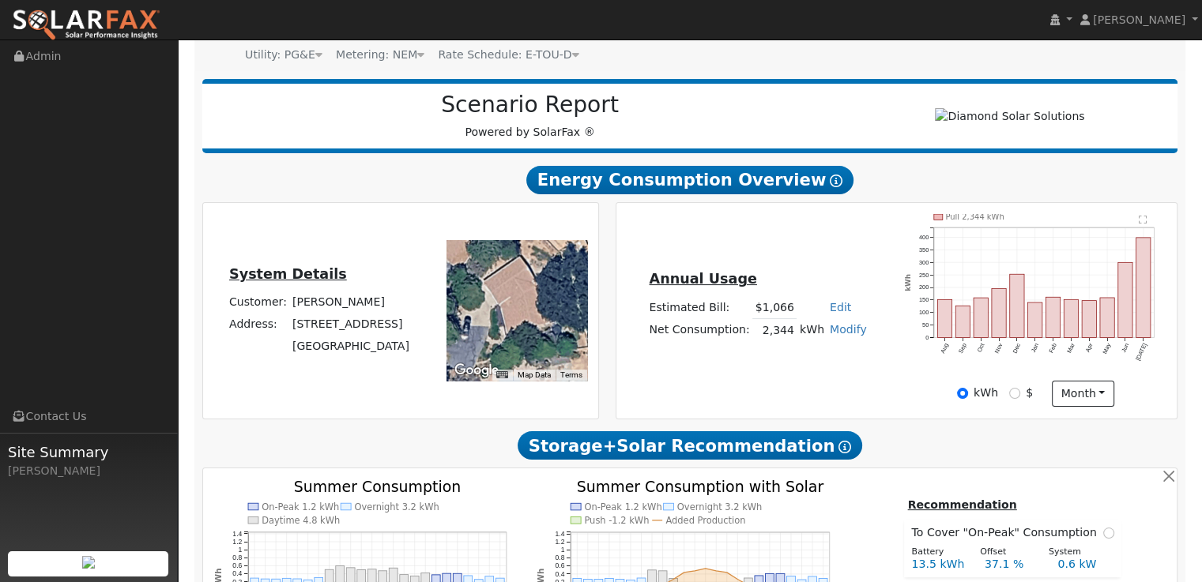
scroll to position [237, 0]
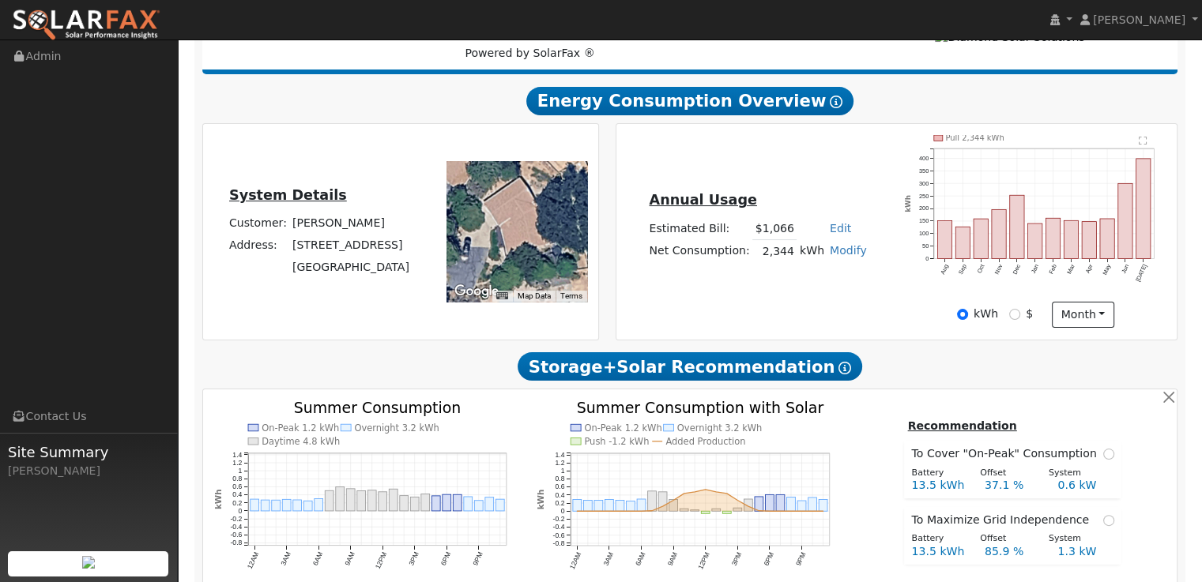
click at [844, 257] on link "Modify" at bounding box center [848, 250] width 37 height 13
click at [1093, 316] on button "month" at bounding box center [1083, 315] width 62 height 27
click at [851, 318] on div "Annual Usage Estimated Bill: $1,066 Edit Estimated Bill $ Annual Net Consumptio…" at bounding box center [897, 231] width 556 height 193
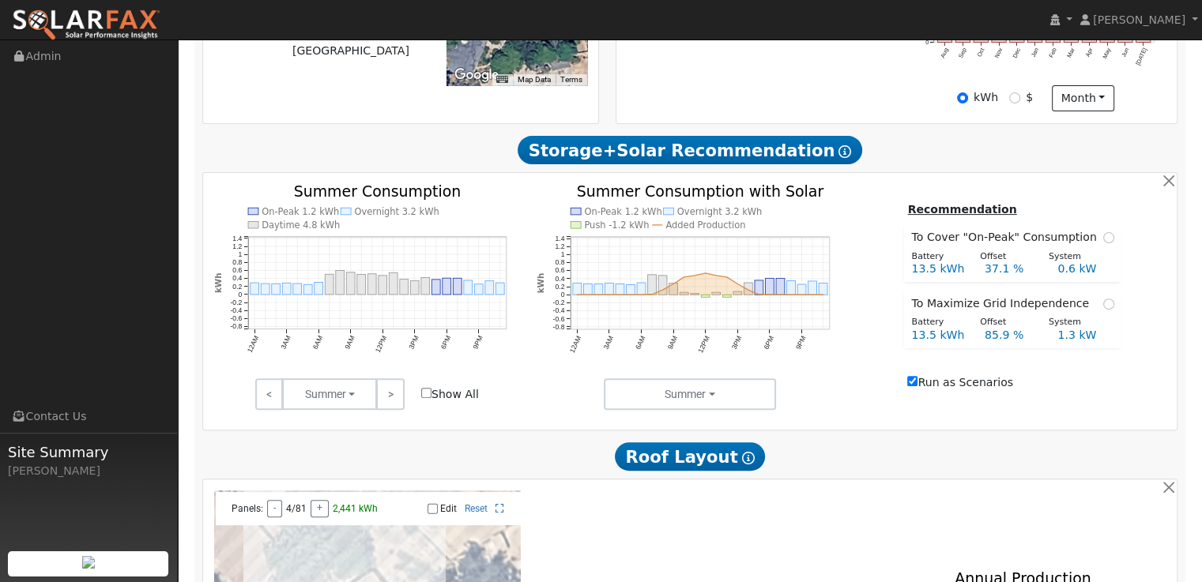
scroll to position [0, 0]
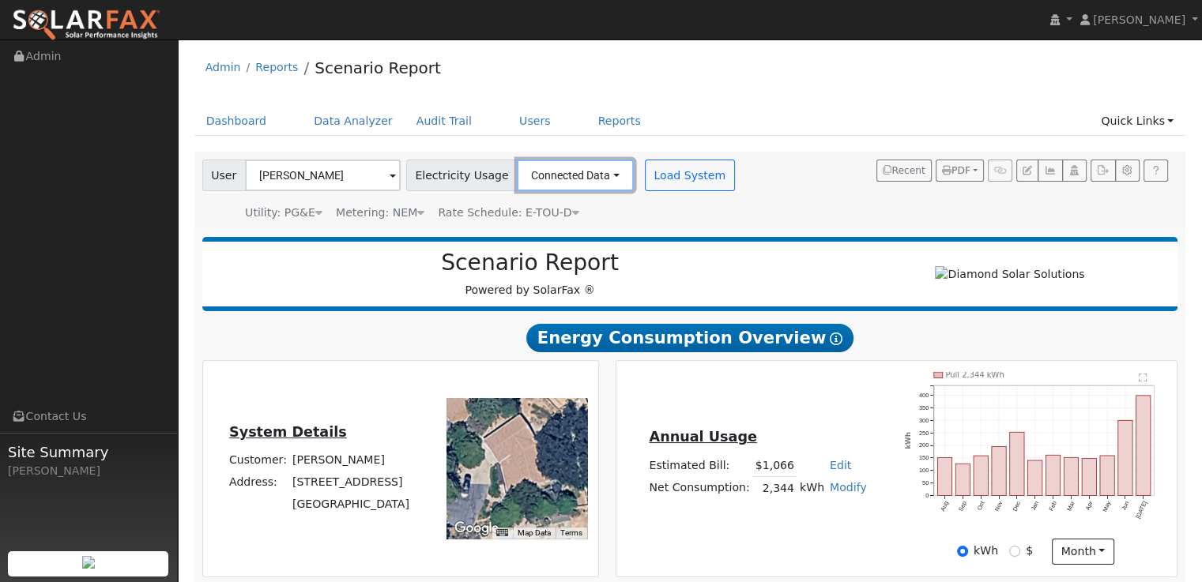
click at [562, 168] on button "Connected Data" at bounding box center [575, 176] width 117 height 32
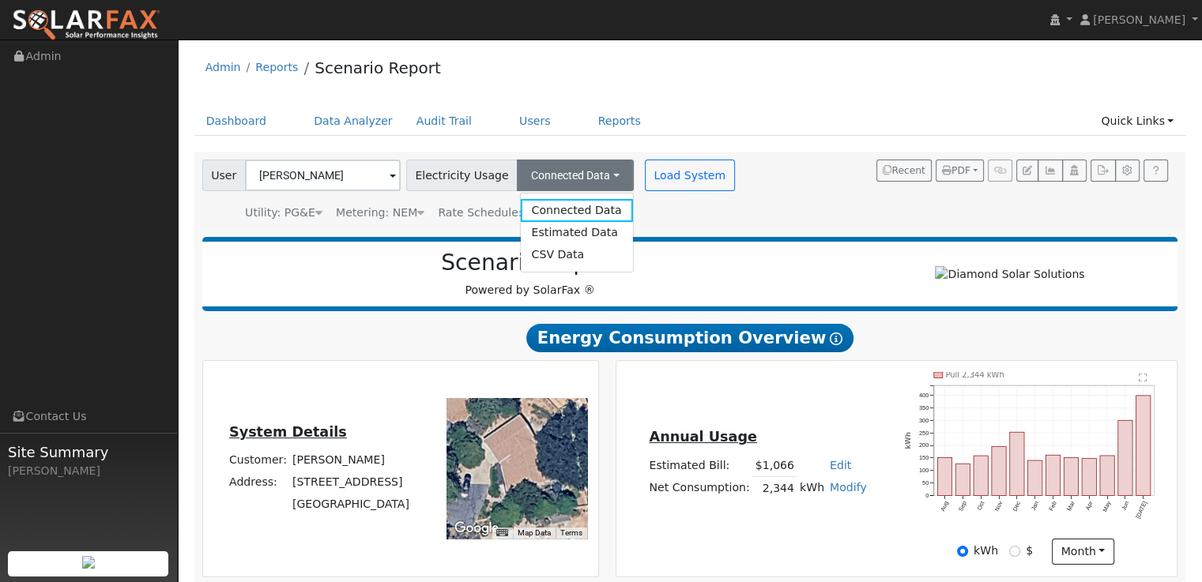
click at [738, 225] on div "User Nicole Bringas Account Default Account Default Account 2021 Bear Rock Road…" at bounding box center [690, 190] width 992 height 77
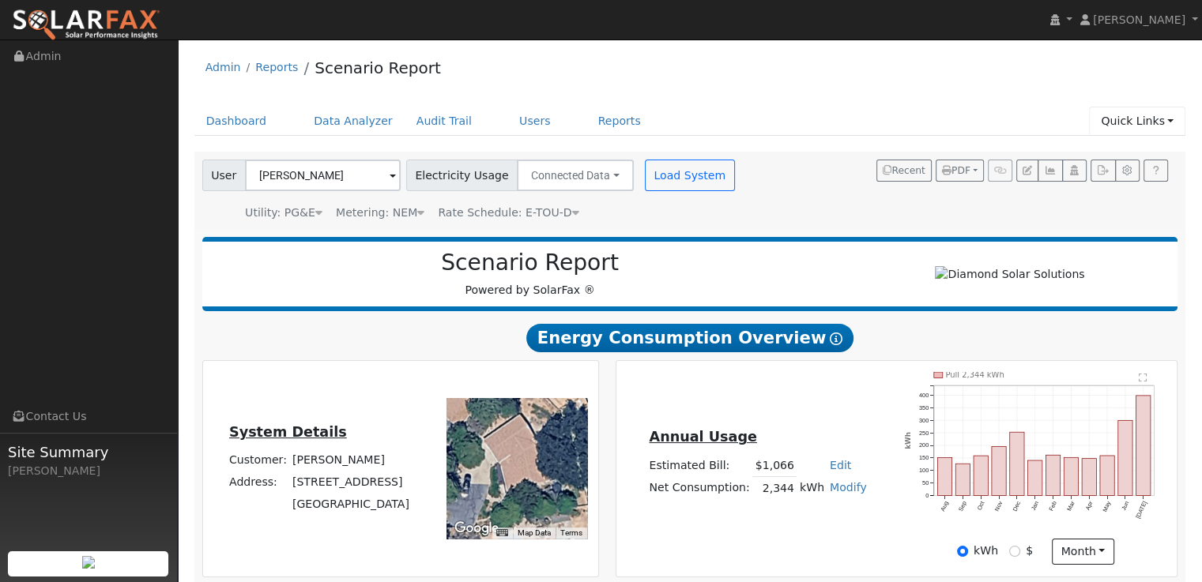
click at [1133, 126] on link "Quick Links" at bounding box center [1137, 121] width 96 height 29
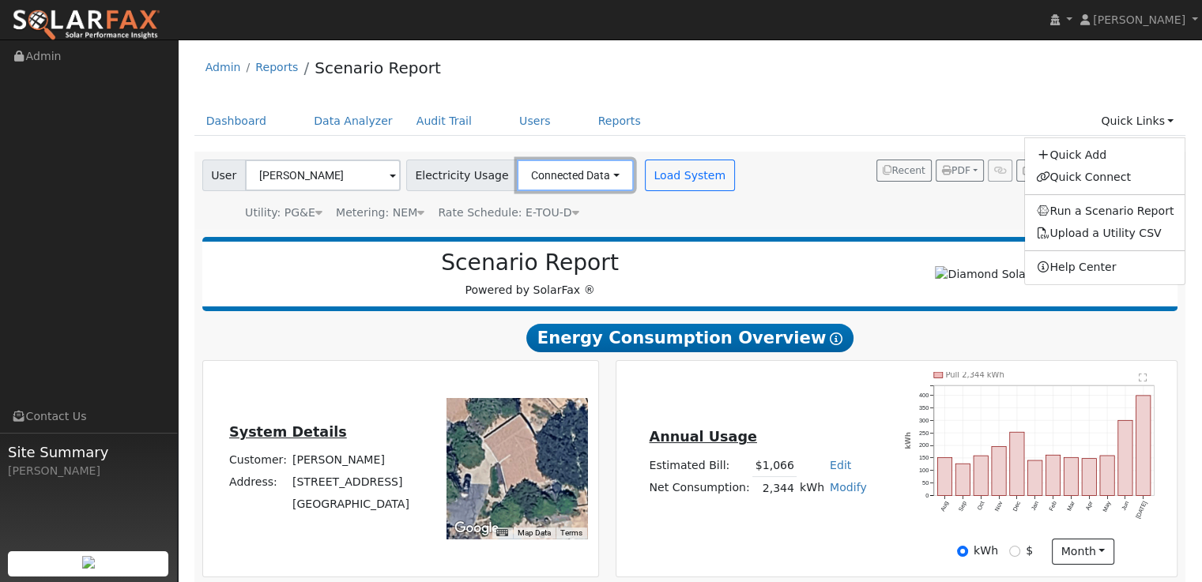
click at [580, 178] on button "Connected Data" at bounding box center [575, 176] width 117 height 32
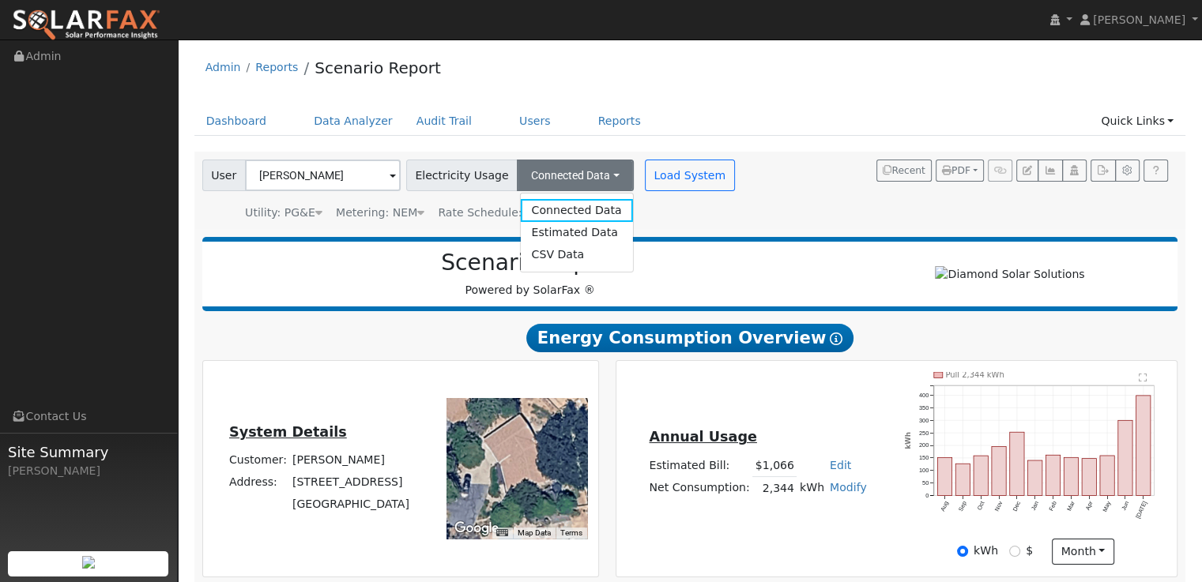
click at [788, 190] on div "User Nicole Bringas Account Default Account Default Account 2021 Bear Rock Road…" at bounding box center [687, 187] width 976 height 67
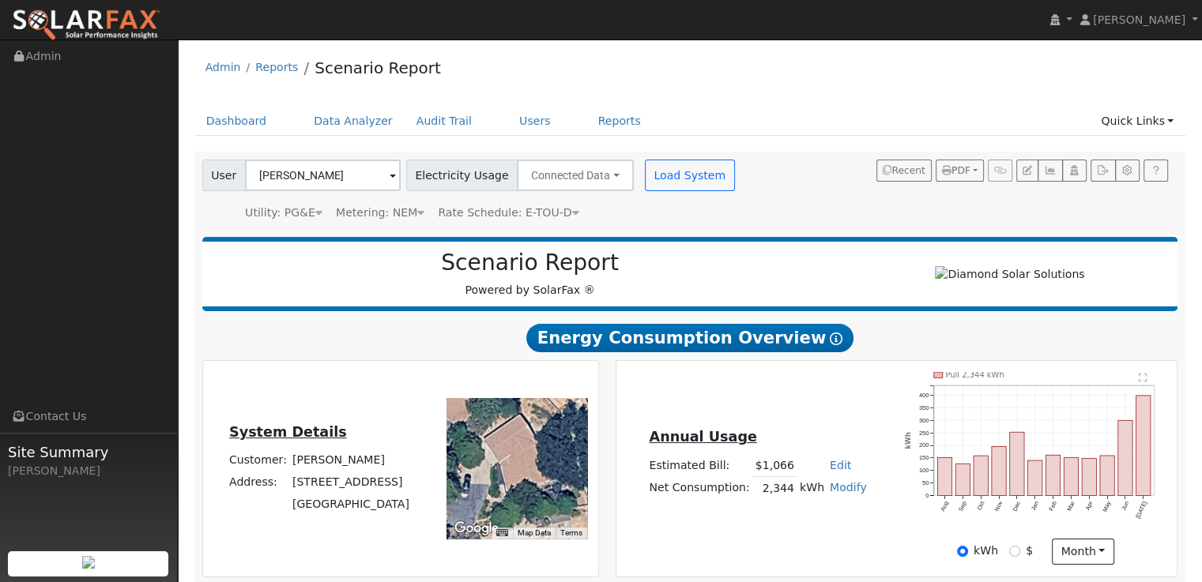
drag, startPoint x: 223, startPoint y: 70, endPoint x: 514, endPoint y: 108, distance: 293.4
click at [223, 70] on link "Admin" at bounding box center [223, 67] width 36 height 13
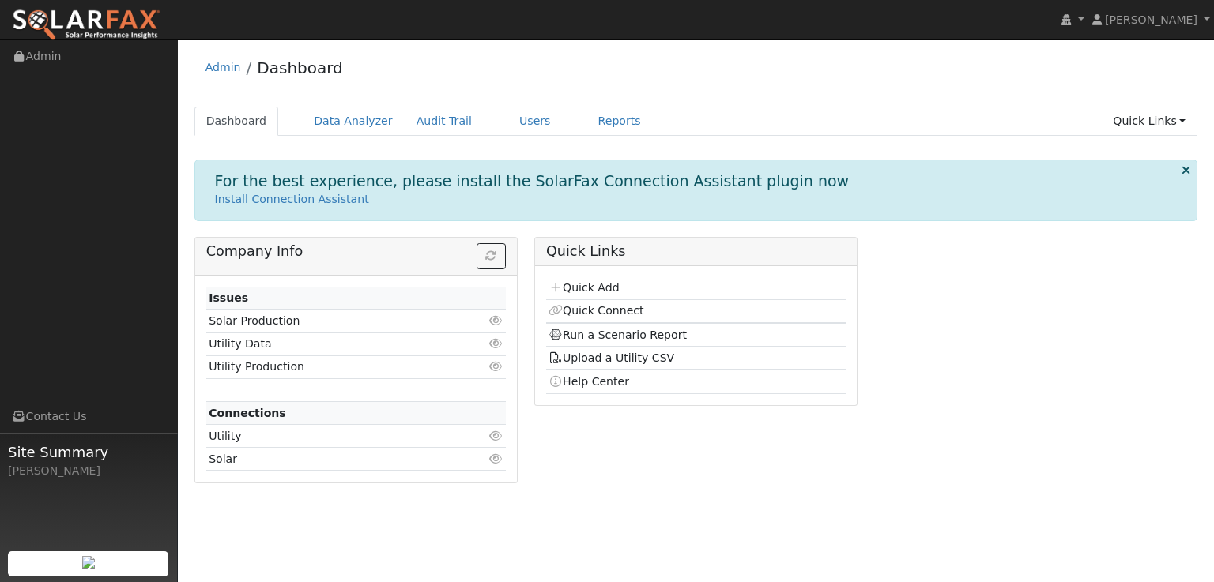
click at [992, 70] on div "Admin Dashboard" at bounding box center [696, 71] width 1004 height 48
click at [474, 47] on div "Admin Dashboard" at bounding box center [696, 71] width 1004 height 48
click at [215, 62] on link "Admin" at bounding box center [223, 67] width 36 height 13
click at [515, 124] on link "Users" at bounding box center [534, 121] width 55 height 29
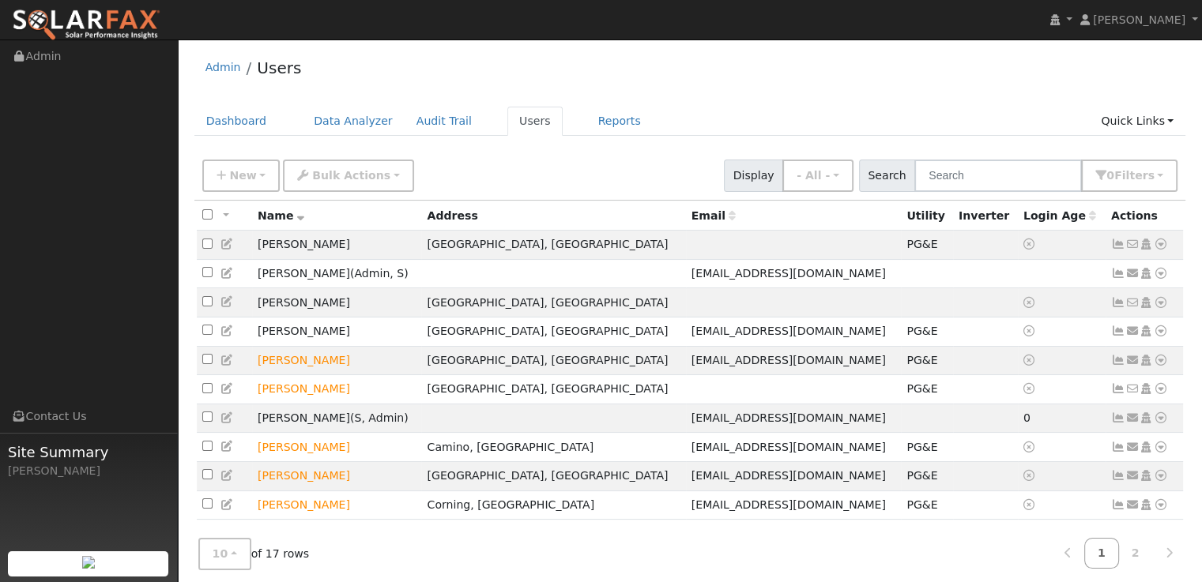
click at [1159, 246] on icon at bounding box center [1161, 244] width 14 height 11
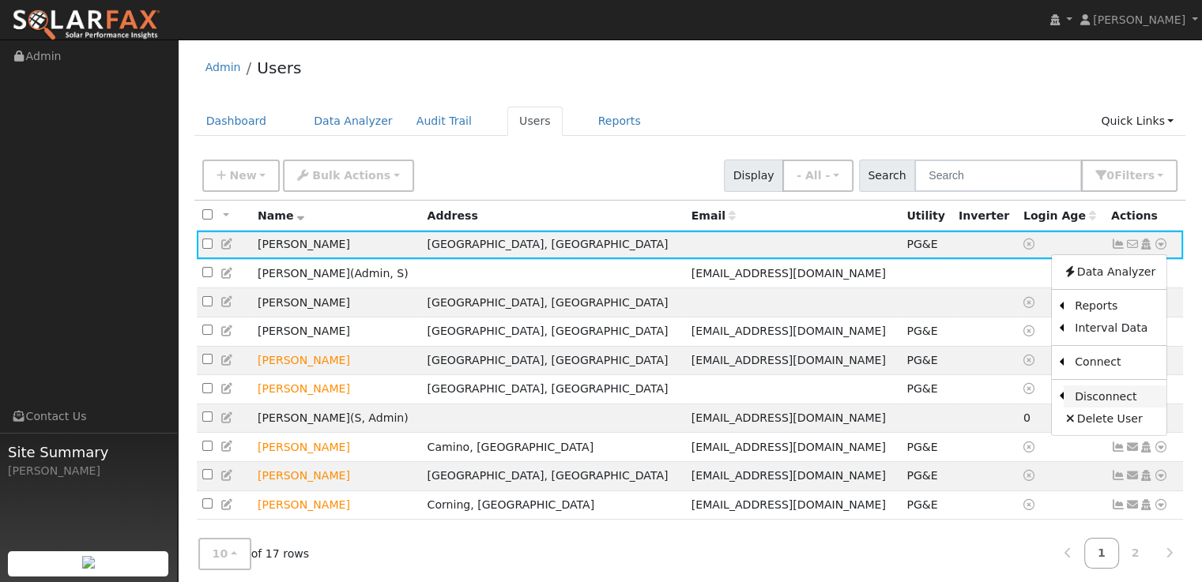
click at [1083, 398] on link "Disconnect" at bounding box center [1115, 397] width 103 height 22
